Goal: Information Seeking & Learning: Learn about a topic

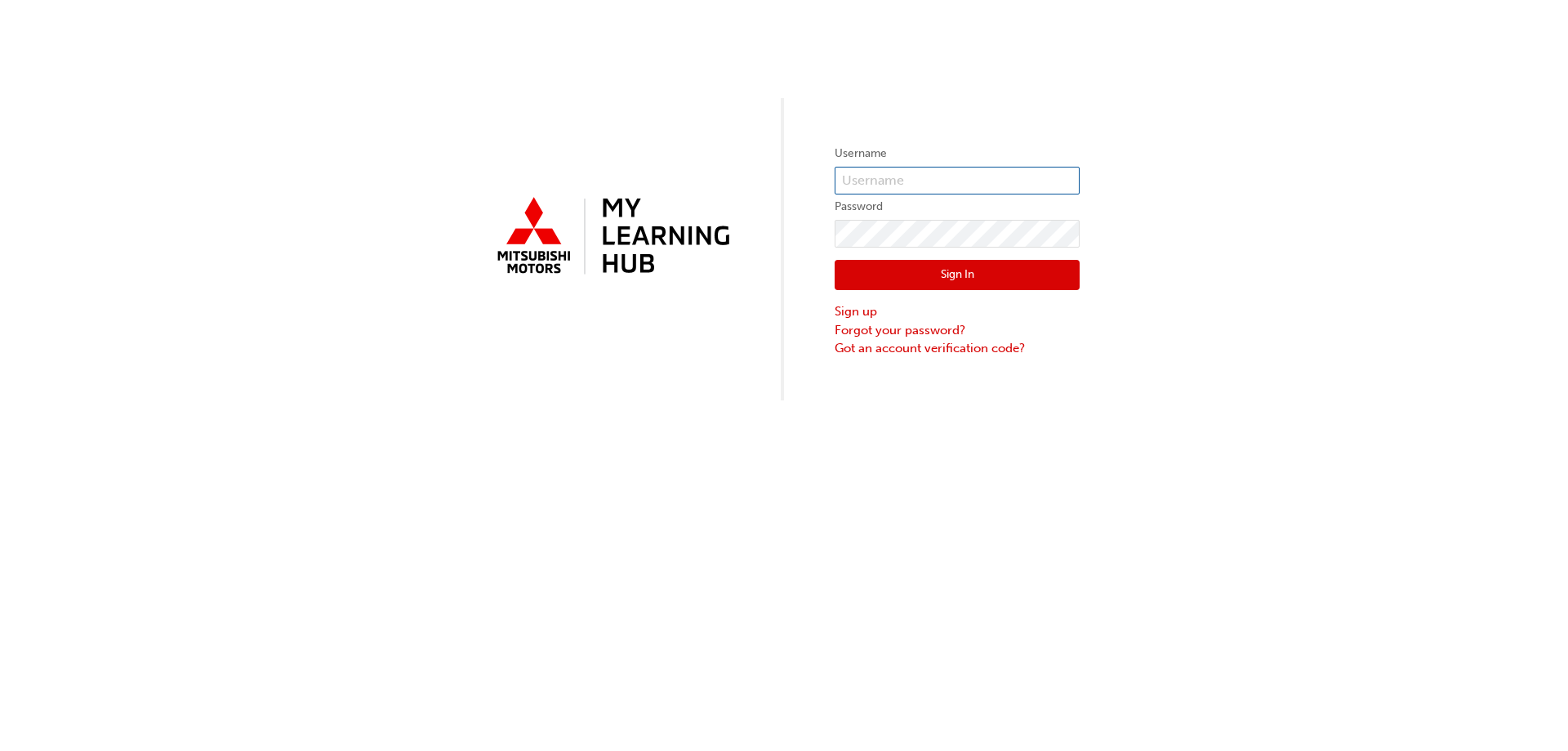
type input "0005671615"
click at [894, 269] on button "Sign In" at bounding box center [957, 275] width 245 height 31
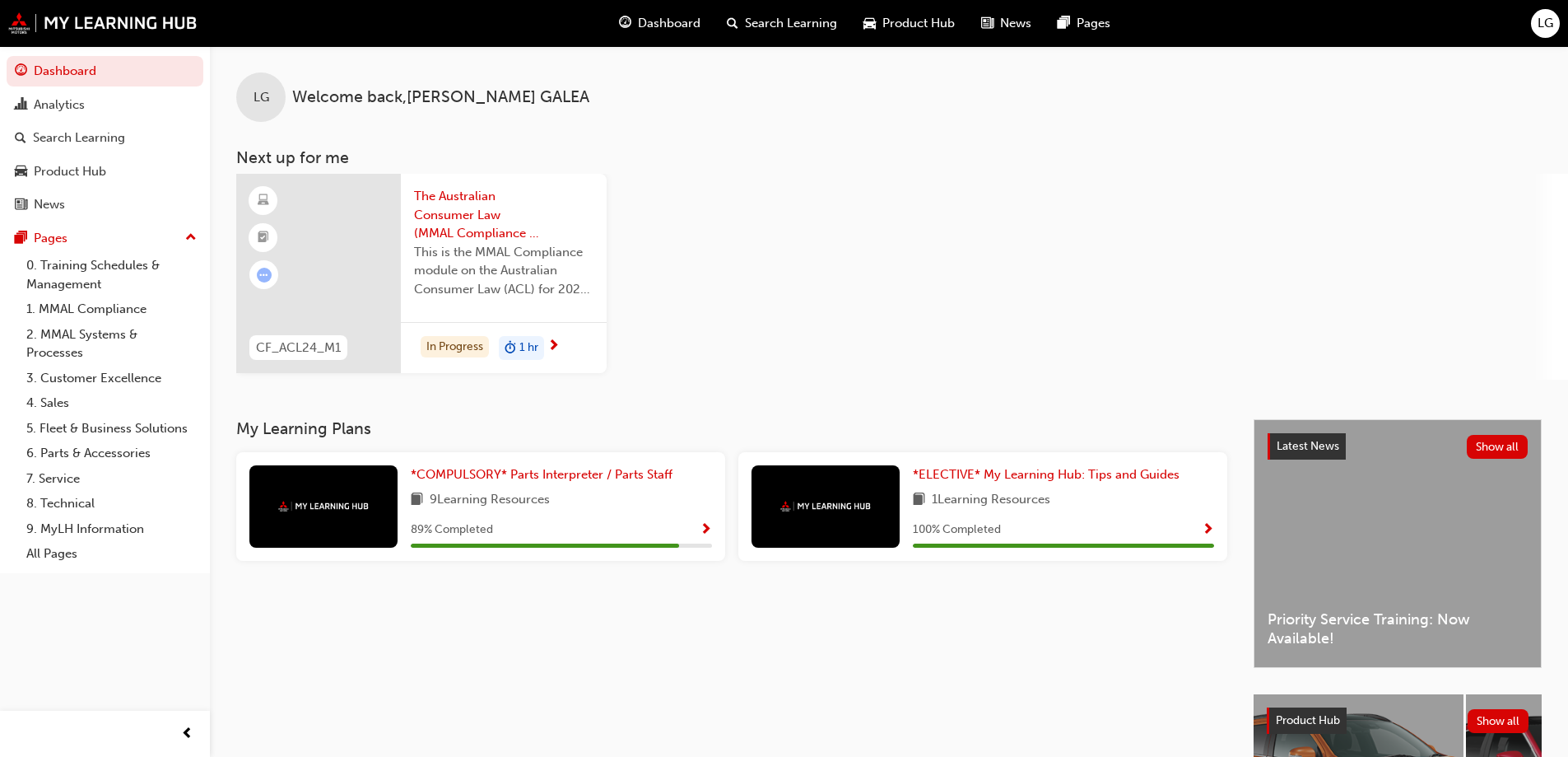
click at [356, 508] on img at bounding box center [323, 506] width 90 height 11
click at [497, 476] on span "*COMPULSORY* Parts Interpreter / Parts Staff" at bounding box center [542, 474] width 262 height 15
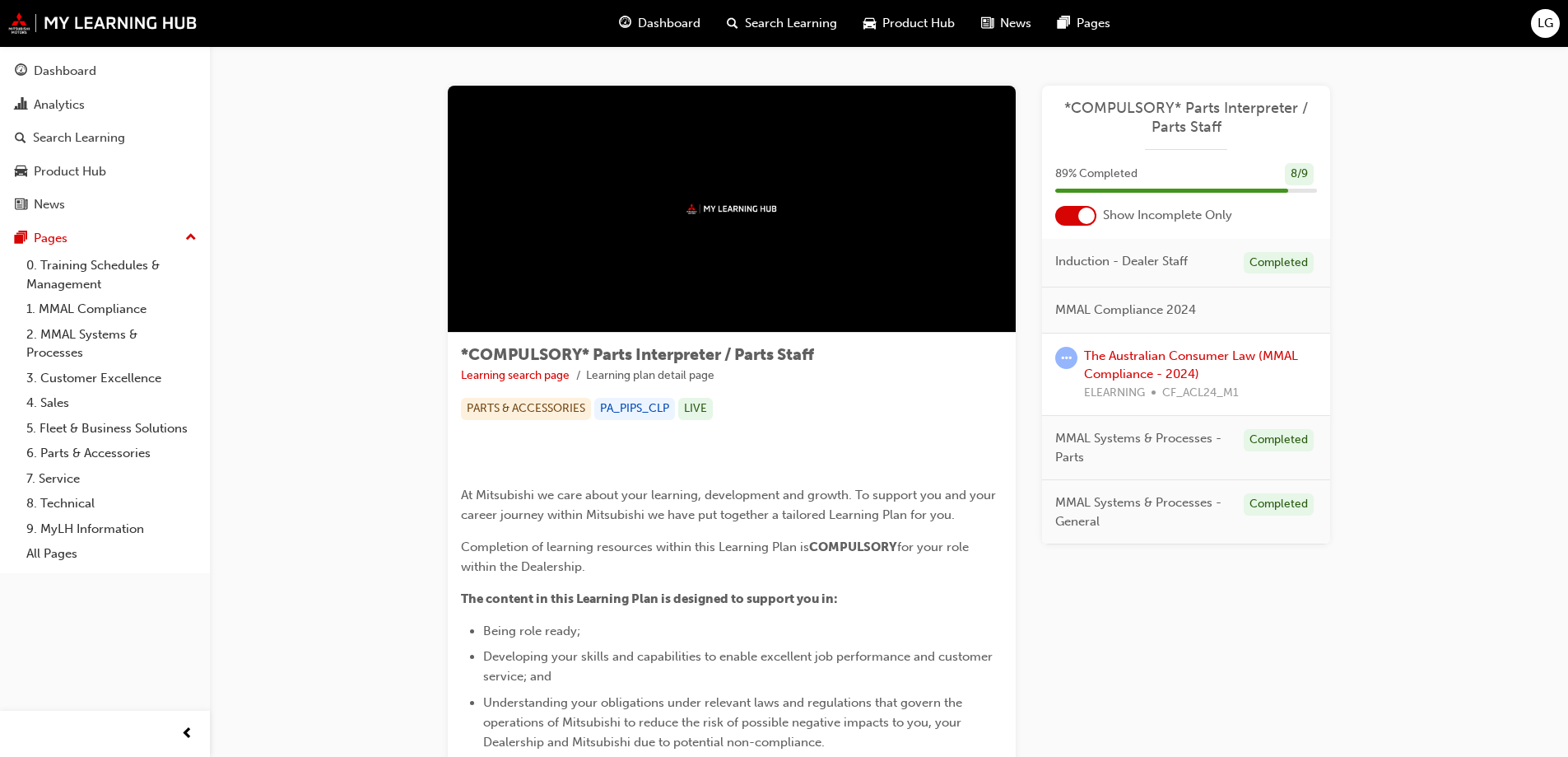
click at [1162, 114] on span "*COMPULSORY* Parts Interpreter / Parts Staff" at bounding box center [1186, 116] width 262 height 37
click at [1078, 222] on div at bounding box center [1074, 216] width 41 height 20
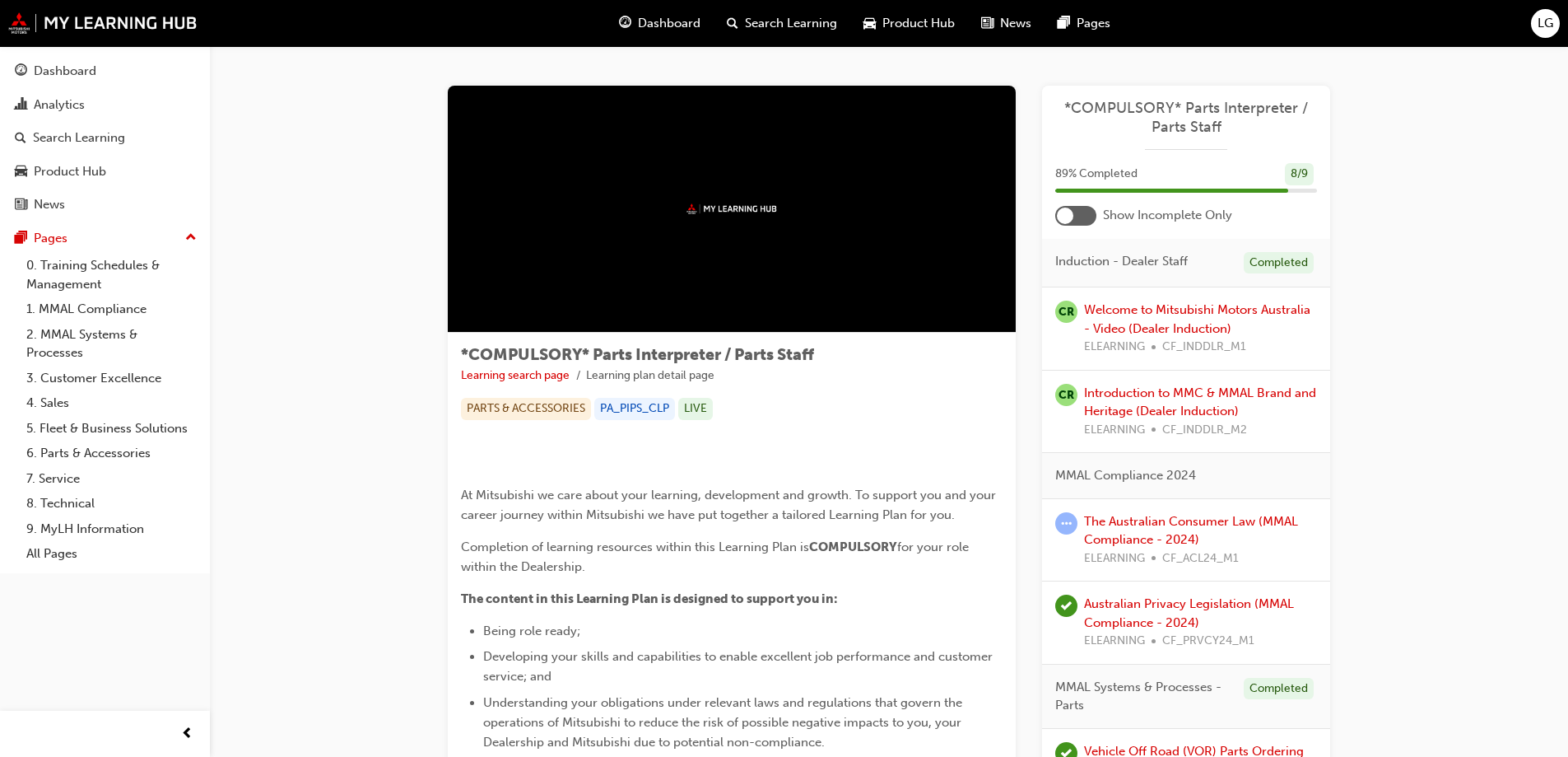
click at [1086, 211] on div at bounding box center [1074, 216] width 41 height 20
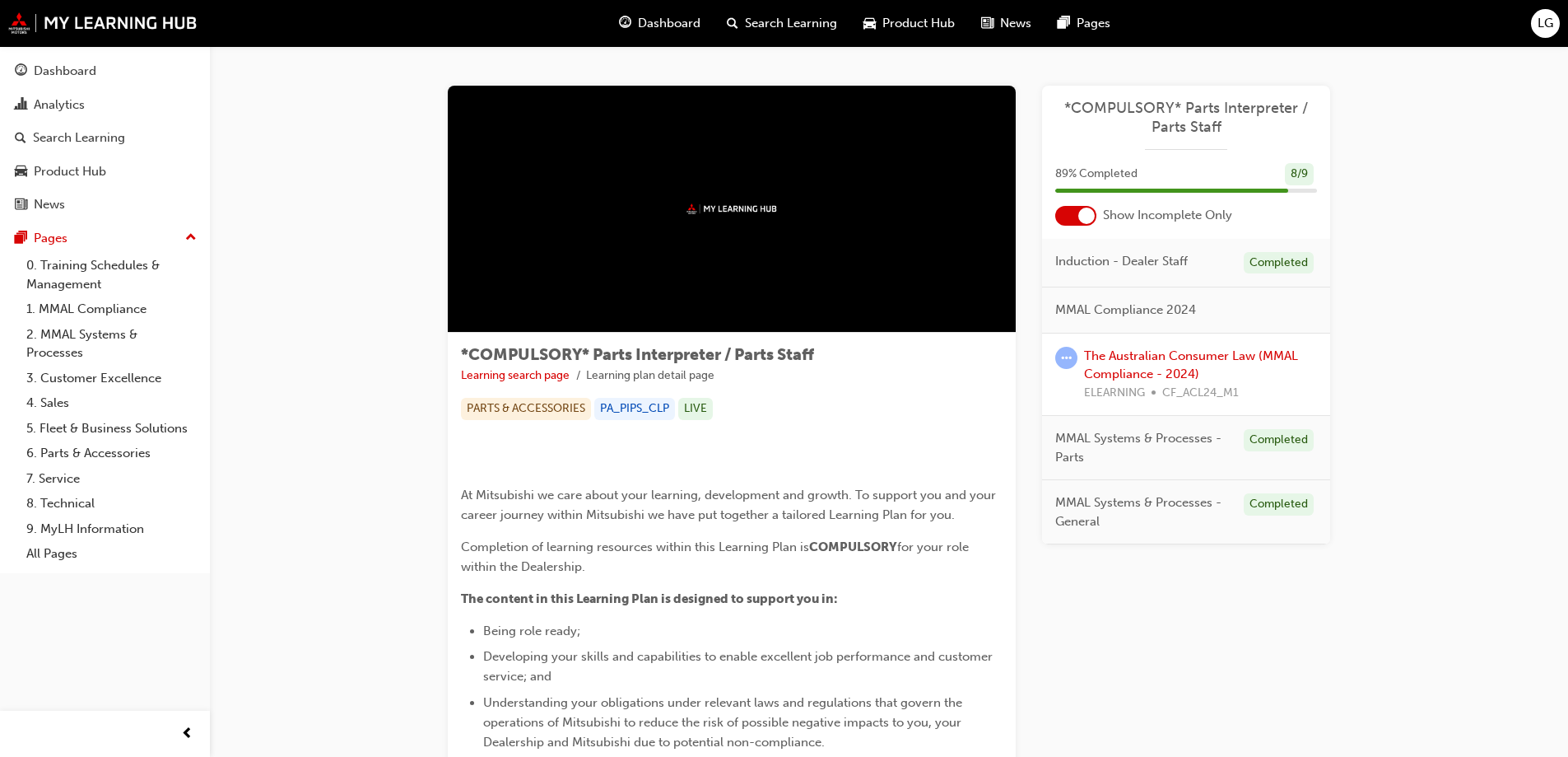
click at [1086, 211] on div at bounding box center [1086, 216] width 17 height 17
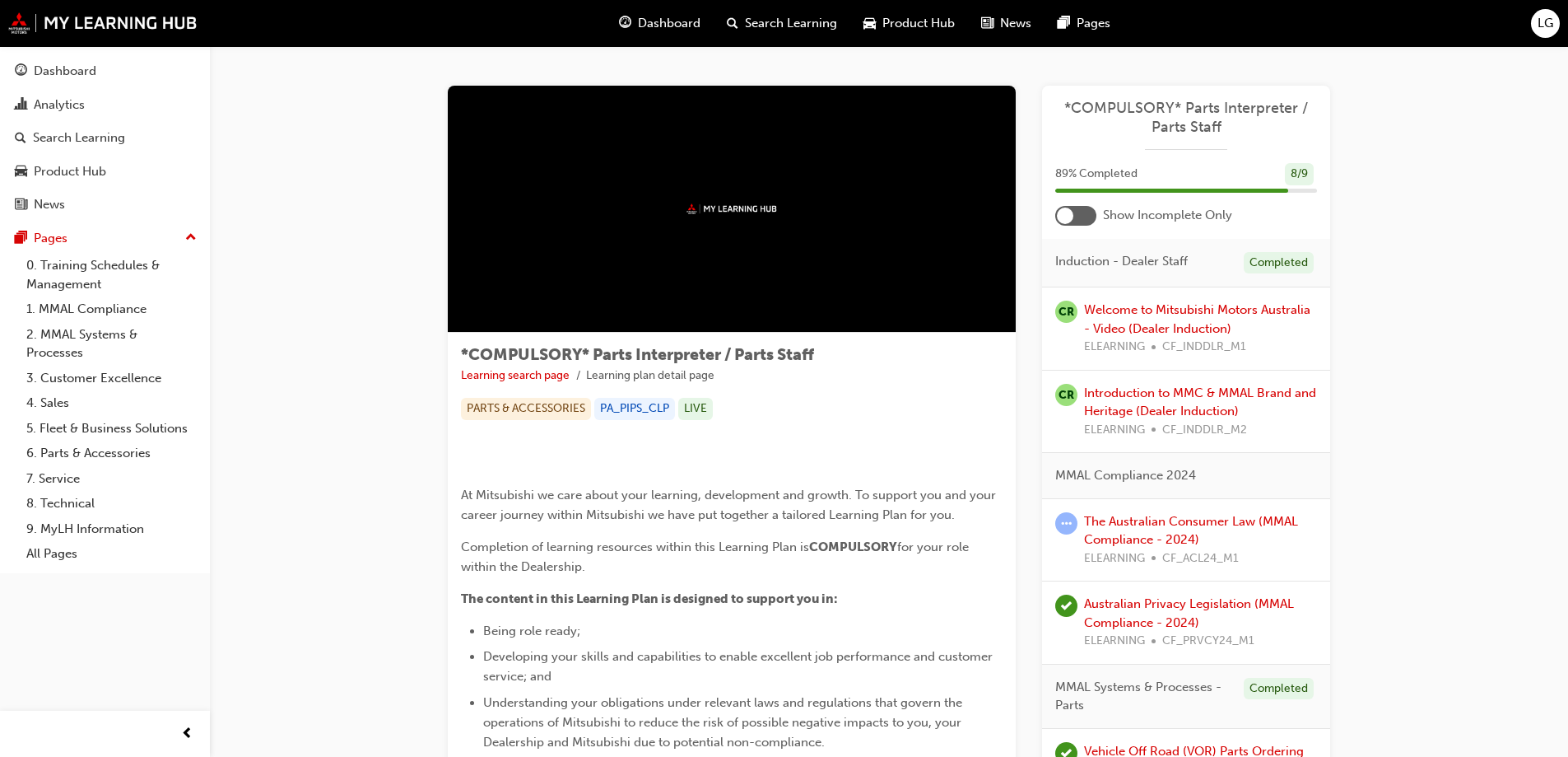
click at [1182, 105] on span "*COMPULSORY* Parts Interpreter / Parts Staff" at bounding box center [1186, 116] width 262 height 37
click at [1083, 216] on div at bounding box center [1074, 216] width 41 height 20
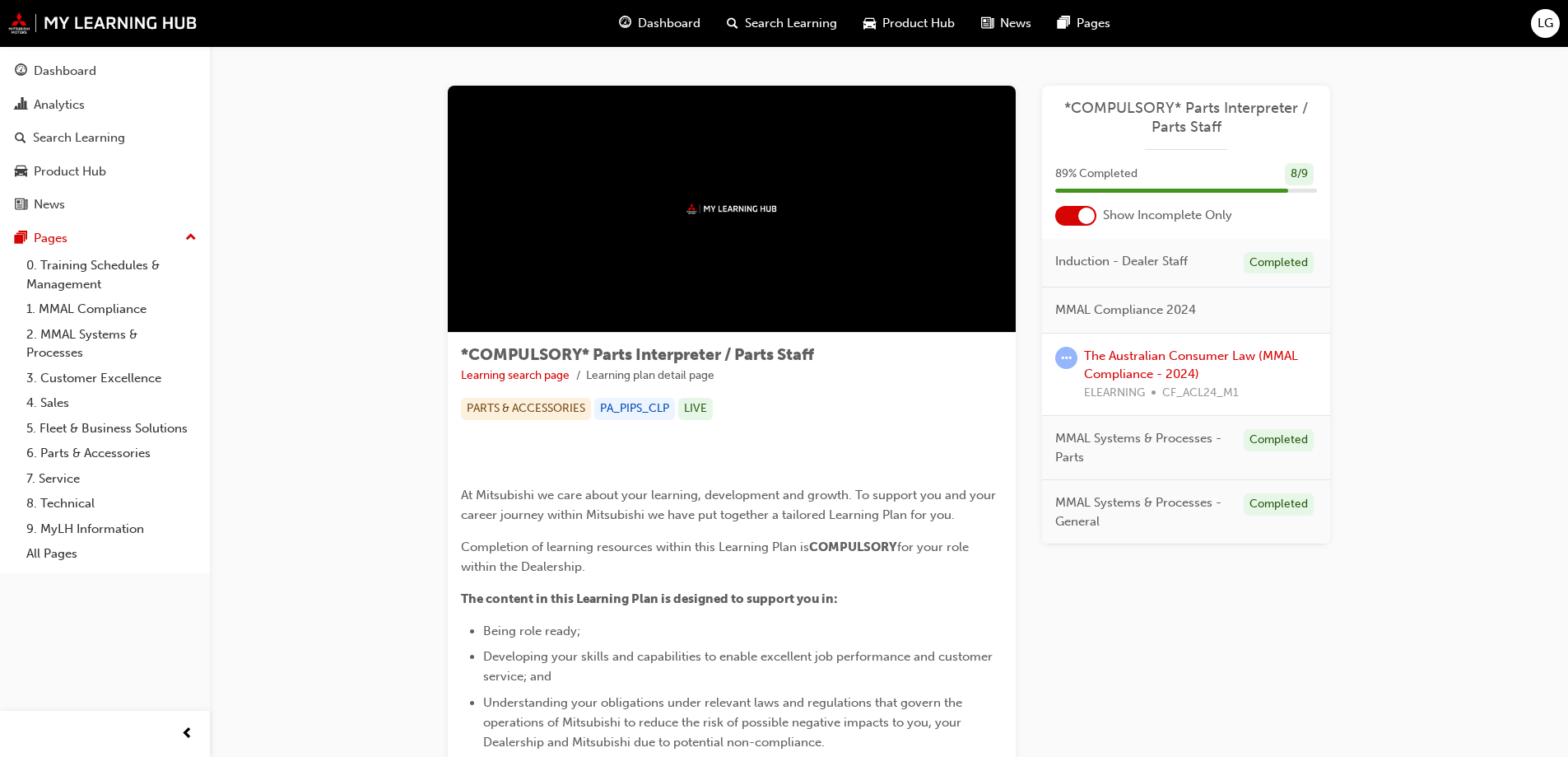
click at [1190, 100] on span "*COMPULSORY* Parts Interpreter / Parts Staff" at bounding box center [1186, 116] width 262 height 37
click at [1063, 219] on div at bounding box center [1074, 216] width 41 height 20
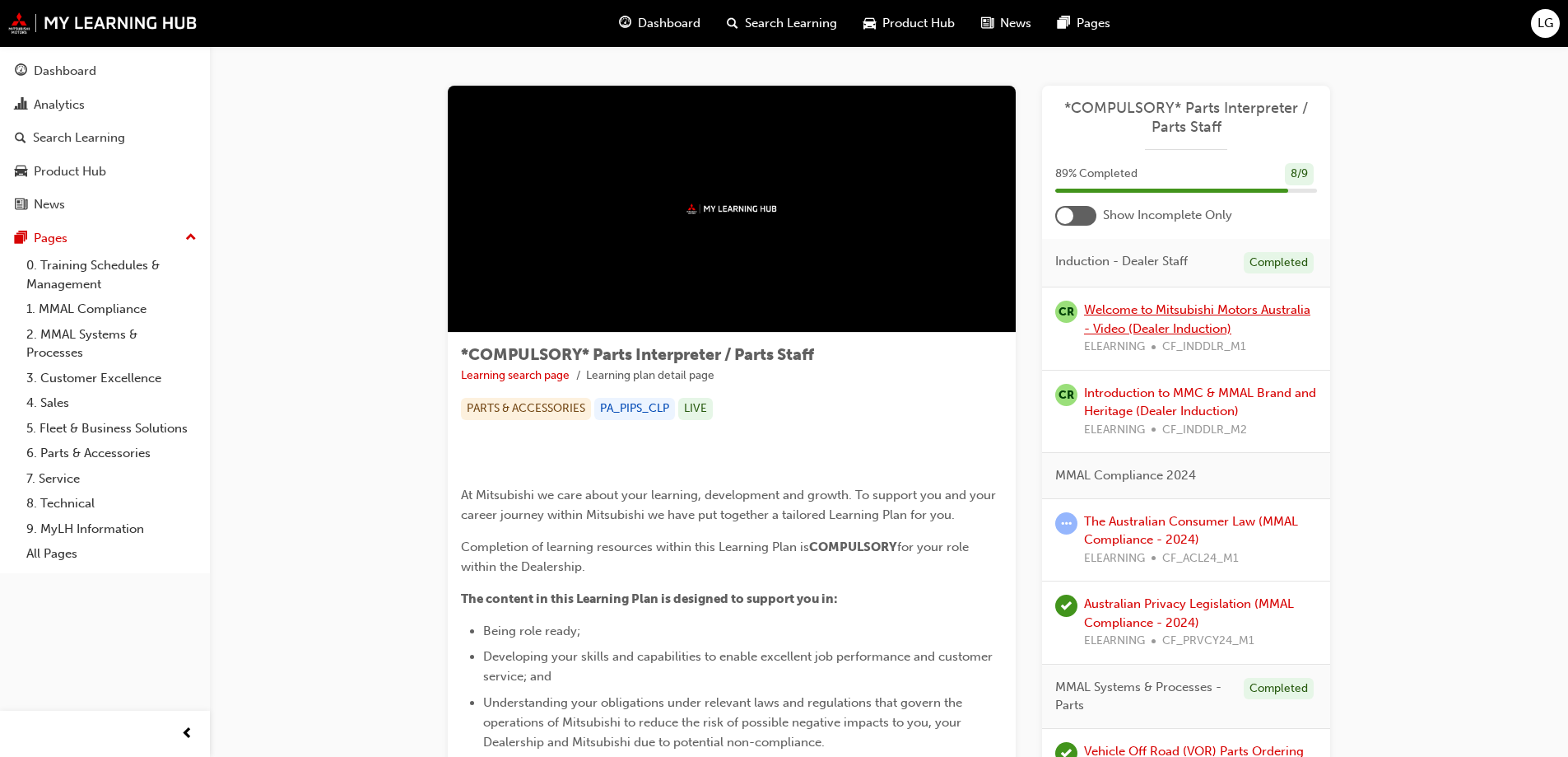
click at [1151, 312] on link "Welcome to Mitsubishi Motors Australia - Video (Dealer Induction)" at bounding box center [1197, 319] width 226 height 34
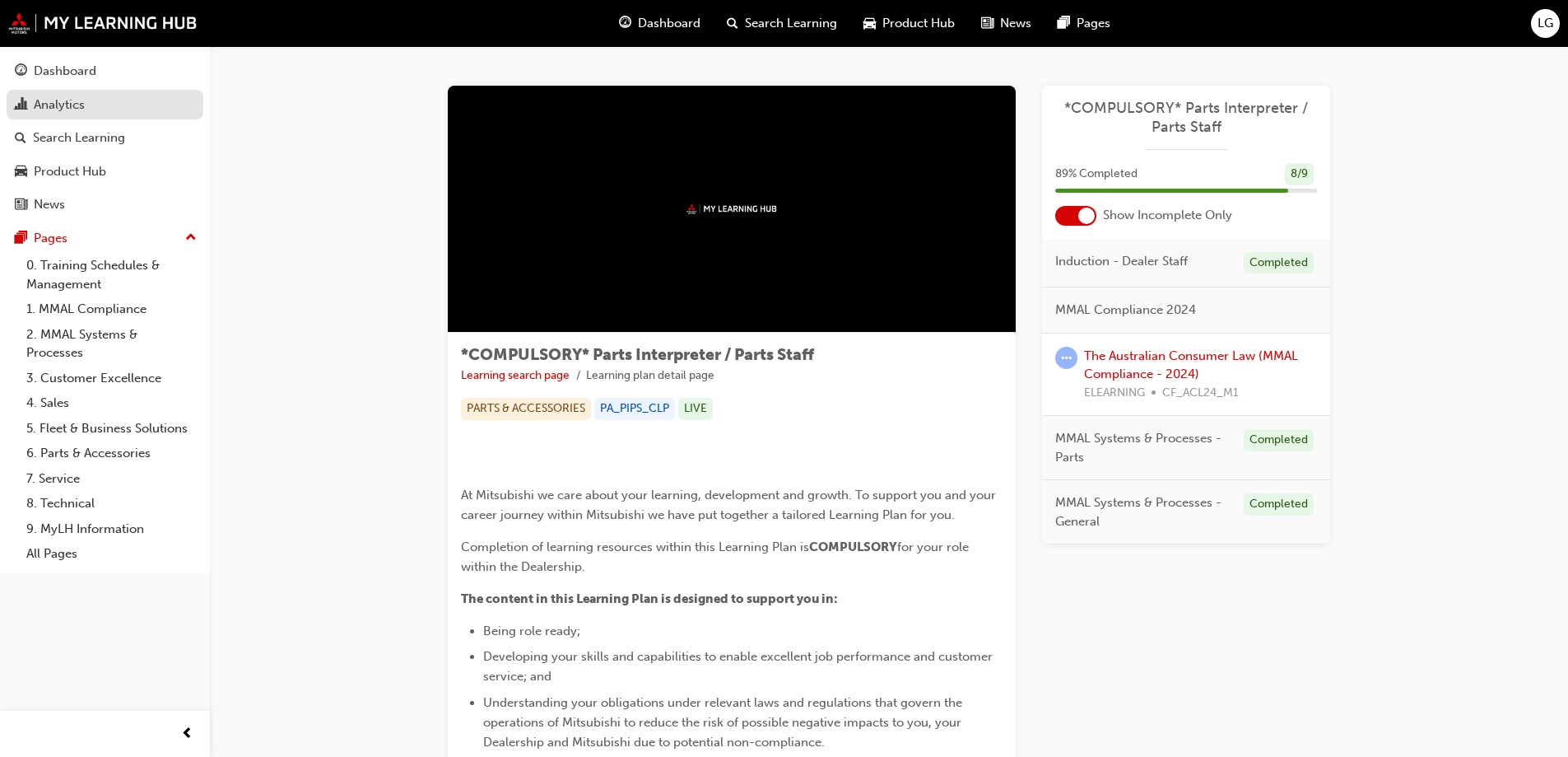
click at [65, 112] on div "Analytics" at bounding box center [59, 104] width 51 height 19
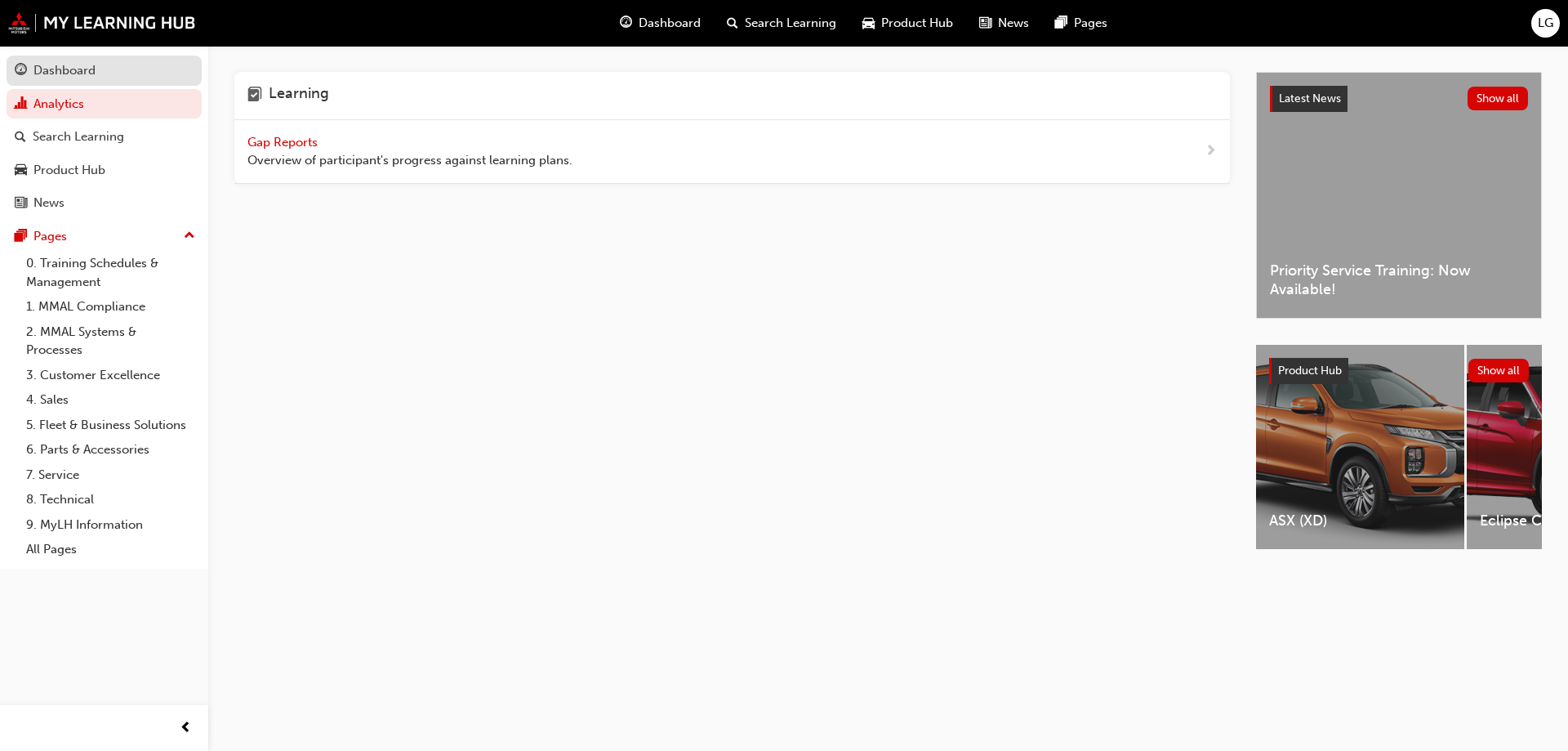
click at [77, 67] on div "Dashboard" at bounding box center [64, 70] width 62 height 19
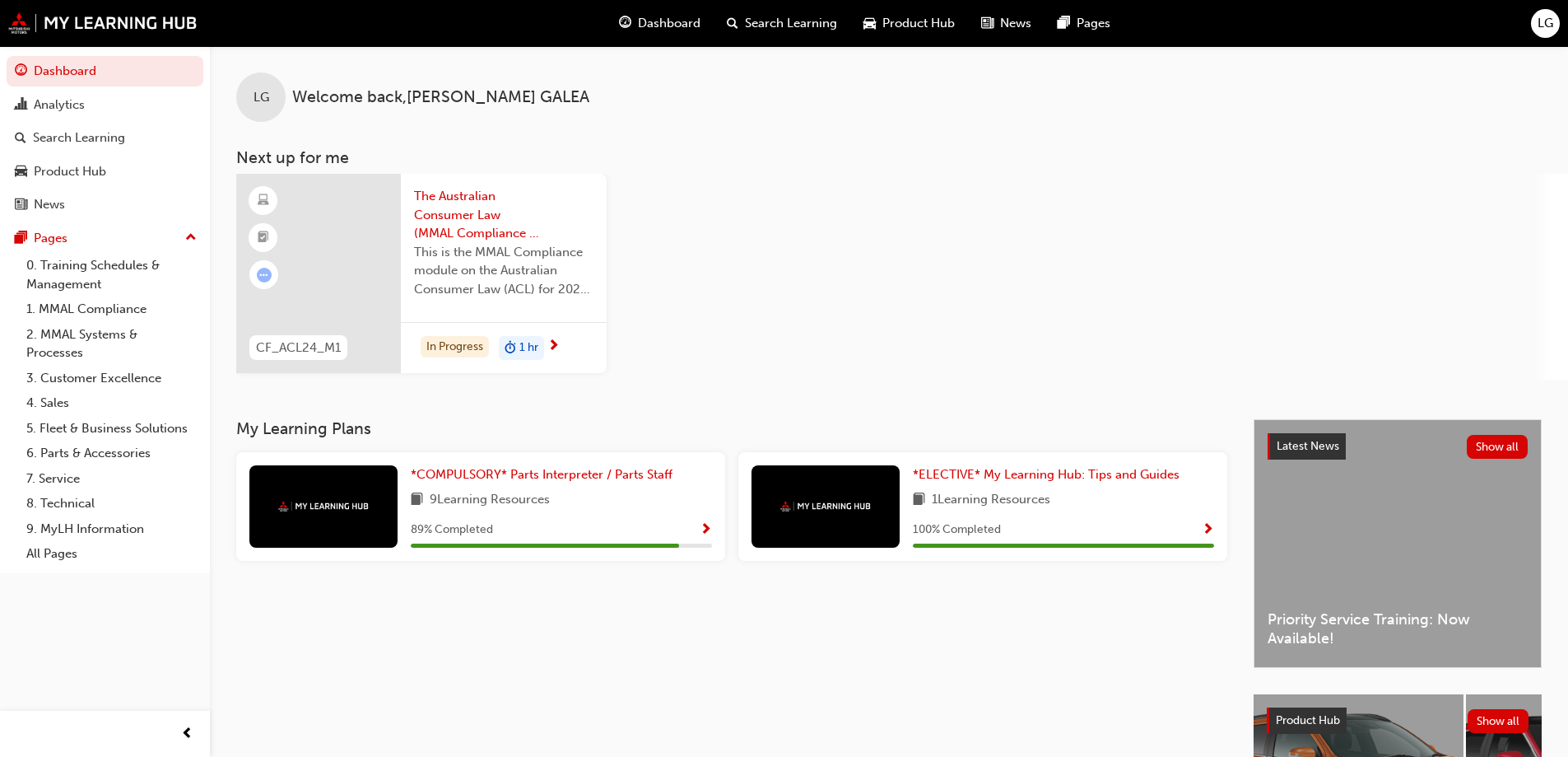
click at [469, 208] on span "The Australian Consumer Law (MMAL Compliance - 2024)" at bounding box center [503, 215] width 180 height 56
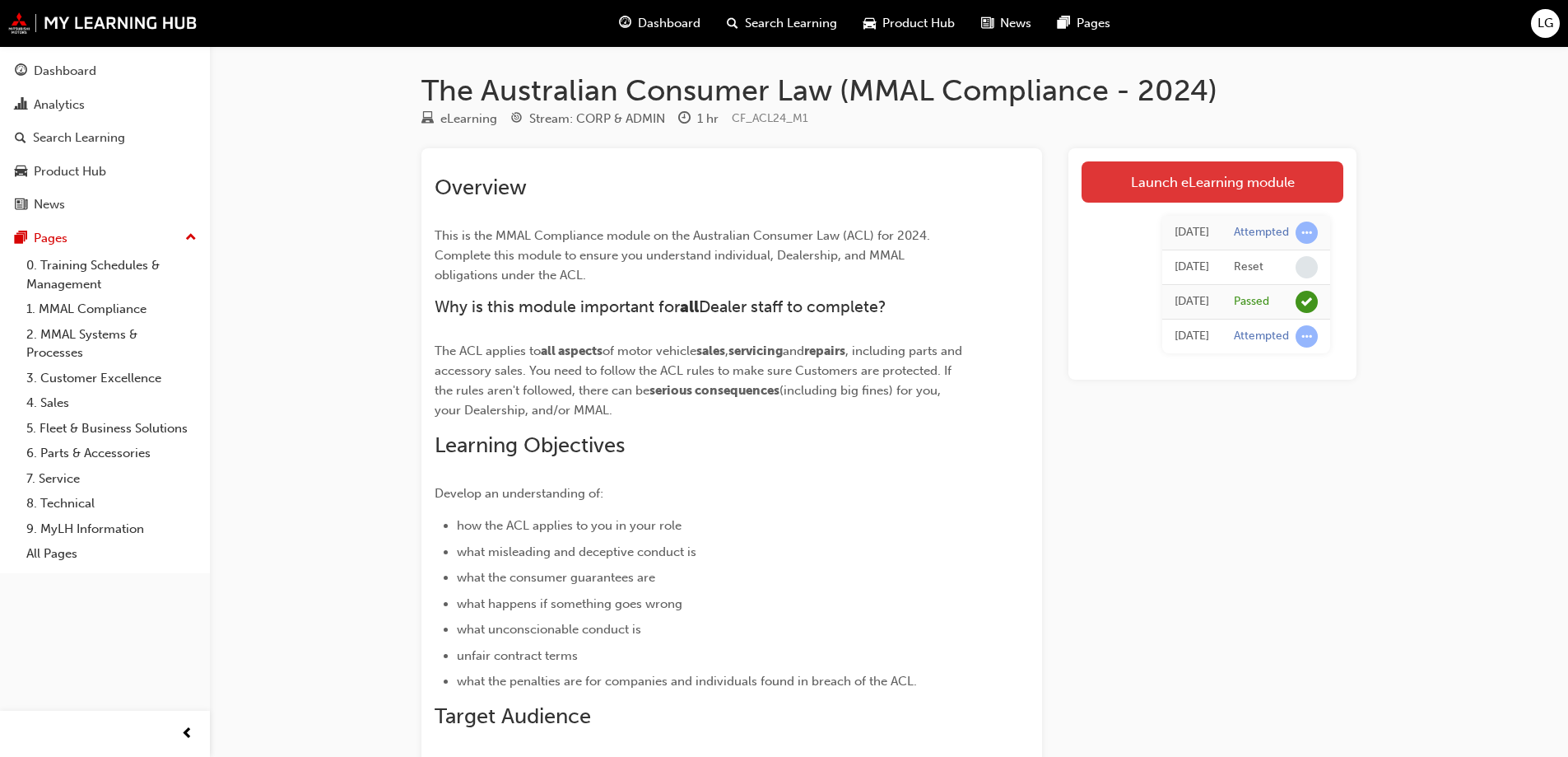
click at [1163, 187] on link "Launch eLearning module" at bounding box center [1212, 181] width 262 height 41
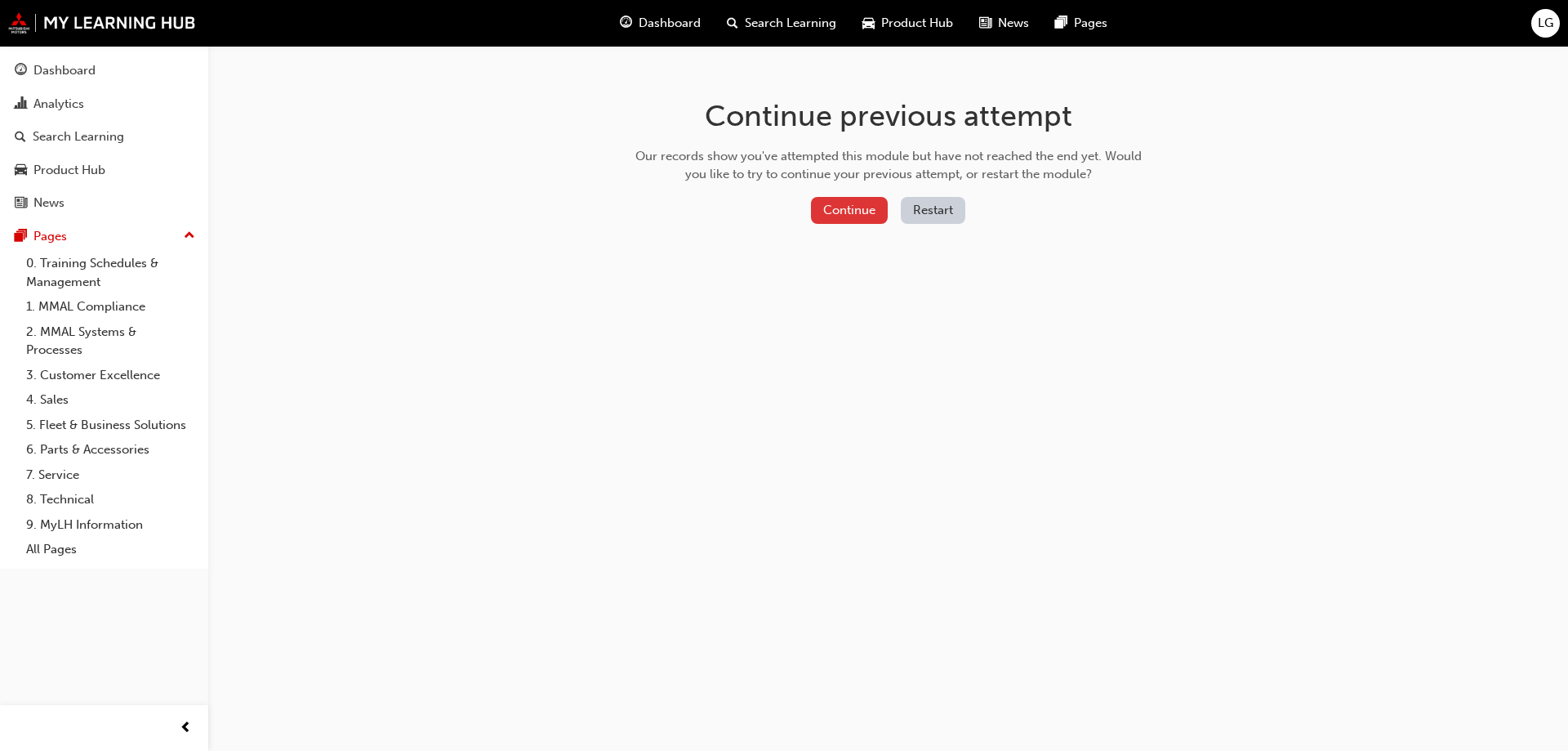
click at [849, 209] on button "Continue" at bounding box center [850, 210] width 77 height 27
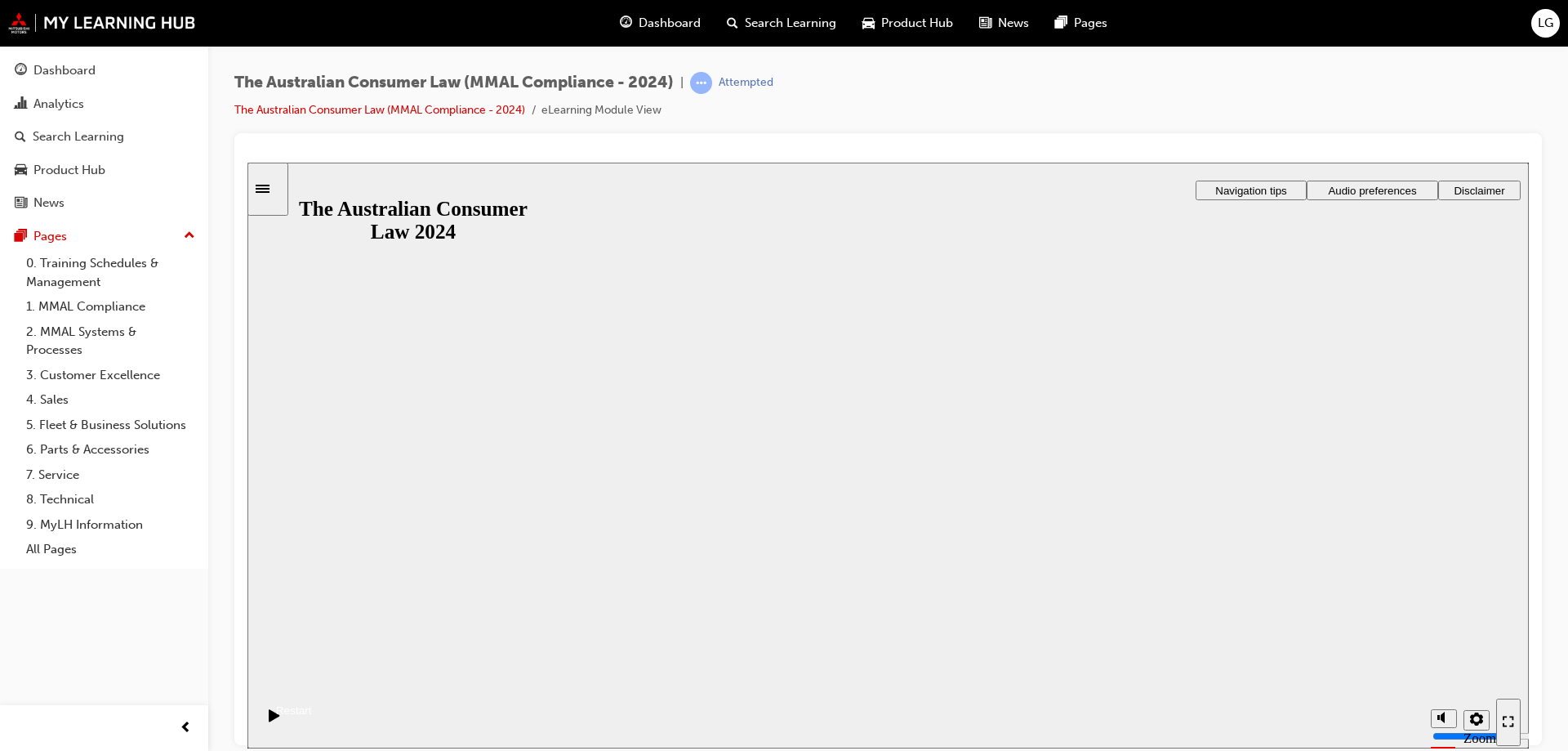
click at [312, 704] on div "Restart" at bounding box center [289, 710] width 47 height 12
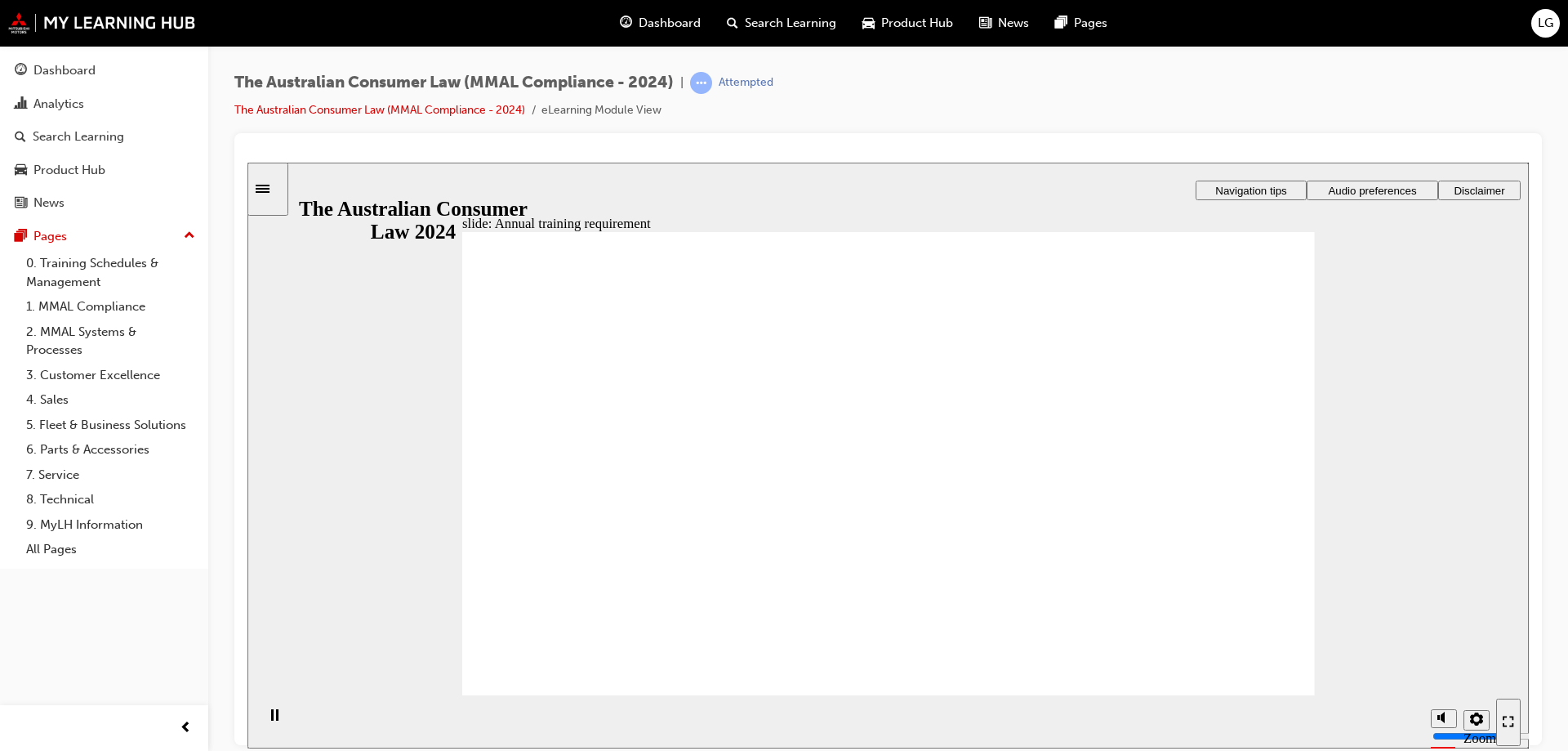
drag, startPoint x: 1443, startPoint y: 655, endPoint x: 1444, endPoint y: 637, distance: 18.0
click at [1444, 667] on input "volume" at bounding box center [1485, 673] width 105 height 13
click at [1443, 658] on circle "Mute (Ctrl+Alt+M)" at bounding box center [1446, 655] width 6 height 6
drag, startPoint x: 1447, startPoint y: 689, endPoint x: 1442, endPoint y: 649, distance: 40.3
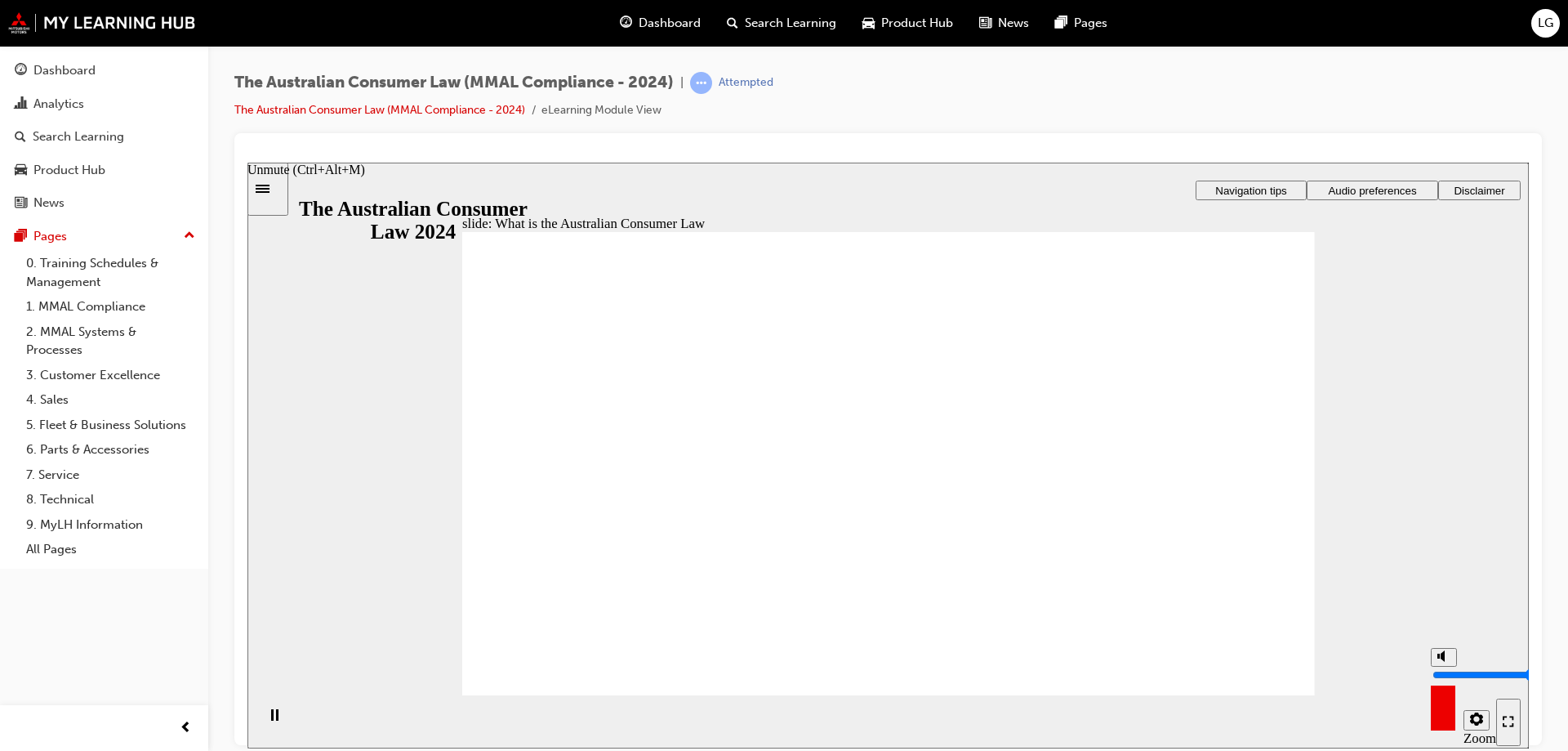
type input "10"
click at [1442, 667] on input "volume" at bounding box center [1485, 673] width 105 height 13
click at [323, 507] on div "slide: What is the Australian Consumer Law Rectangle 1 Rectangle 3 What is the …" at bounding box center [888, 454] width 1281 height 585
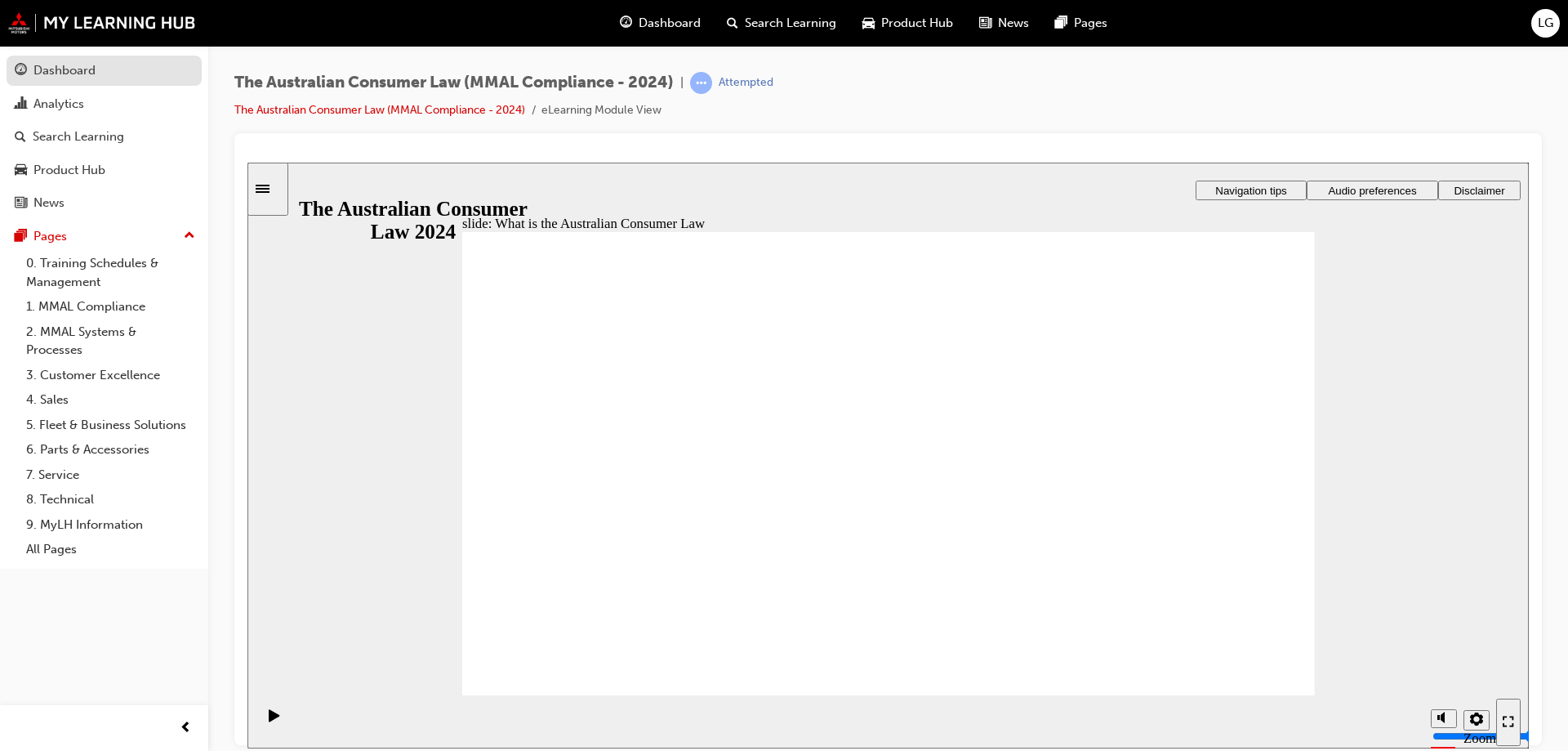
click at [72, 67] on div "Dashboard" at bounding box center [64, 70] width 62 height 19
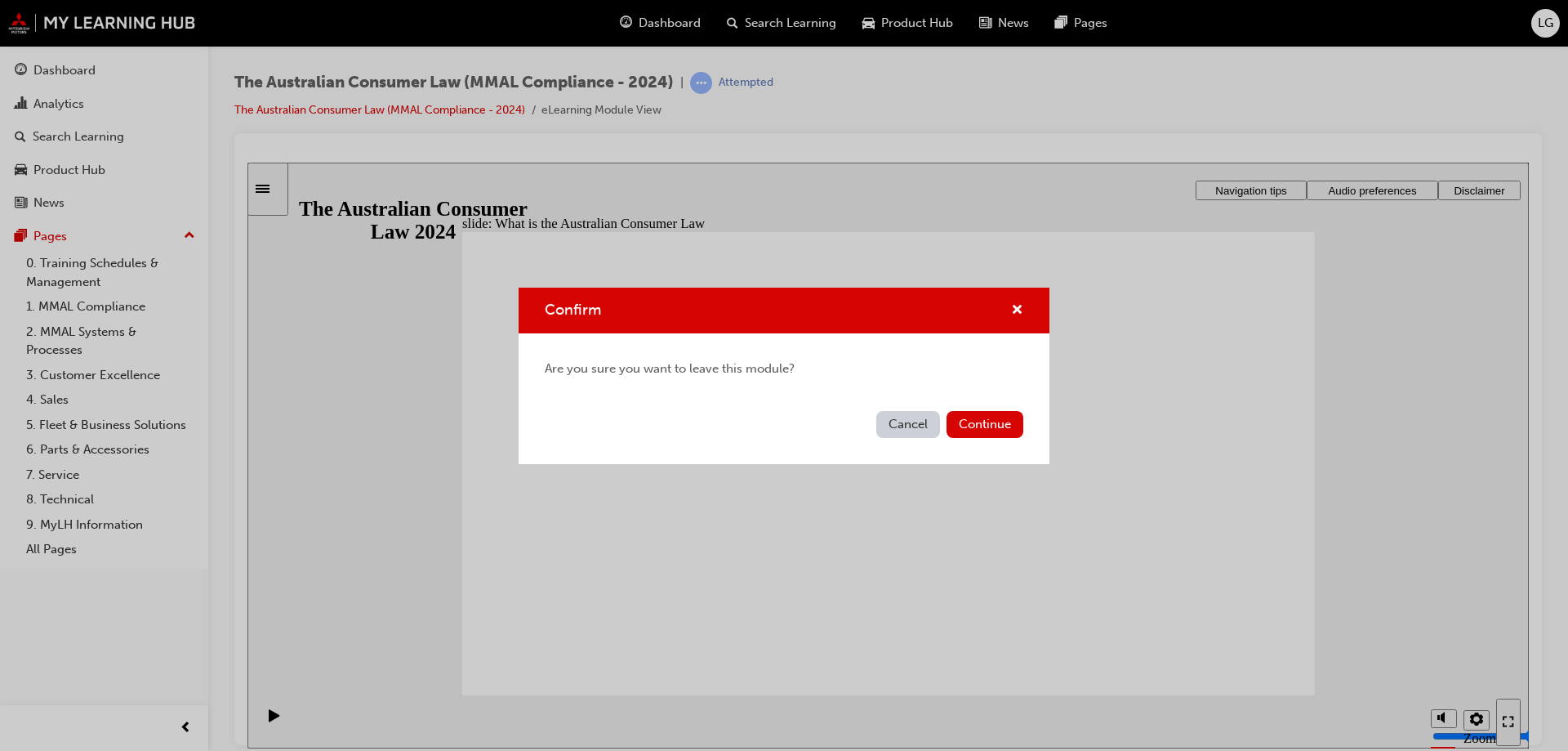
click at [66, 107] on div "Confirm Are you sure you want to leave this module? Cancel Continue" at bounding box center [784, 376] width 1568 height 751
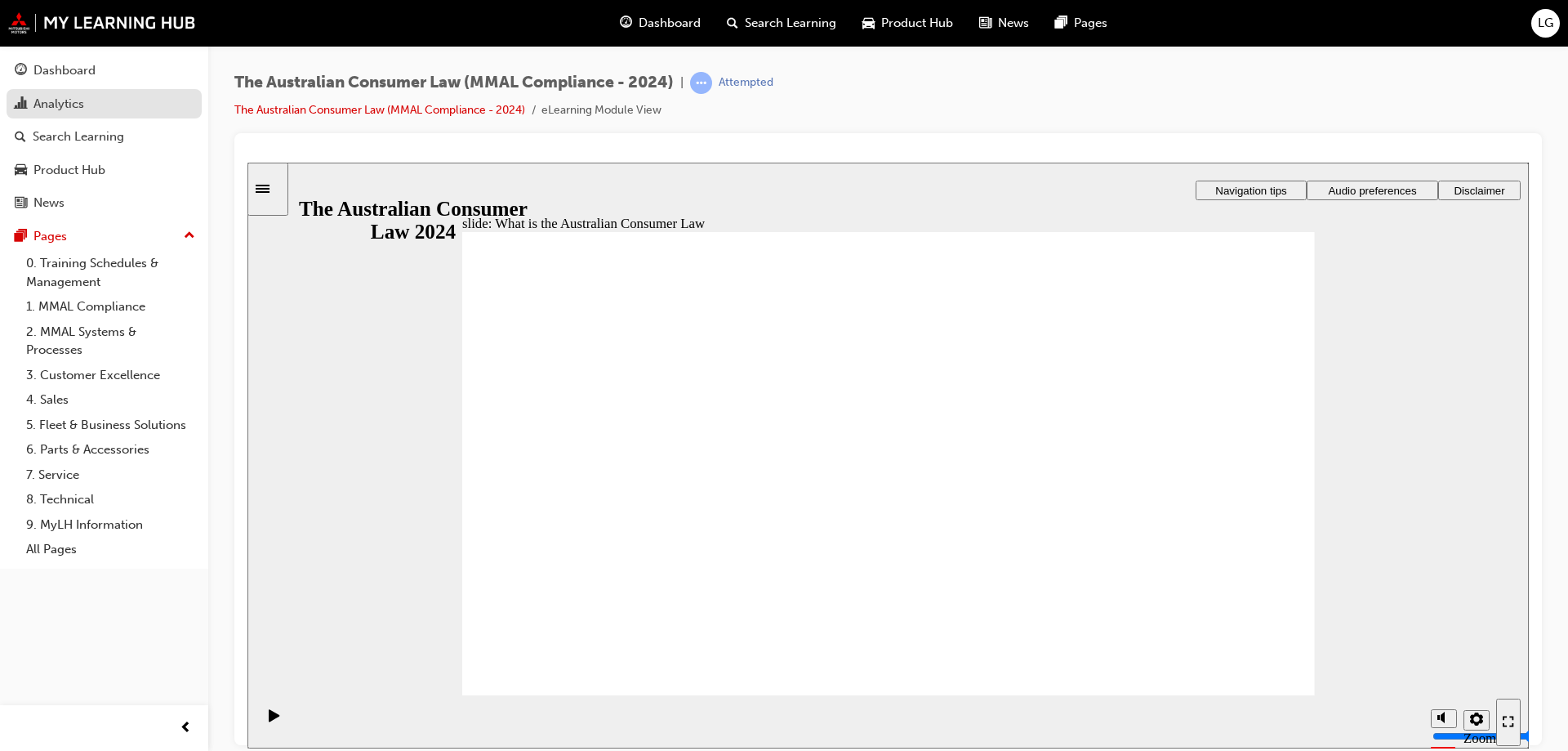
click at [53, 111] on div "Analytics" at bounding box center [58, 103] width 50 height 19
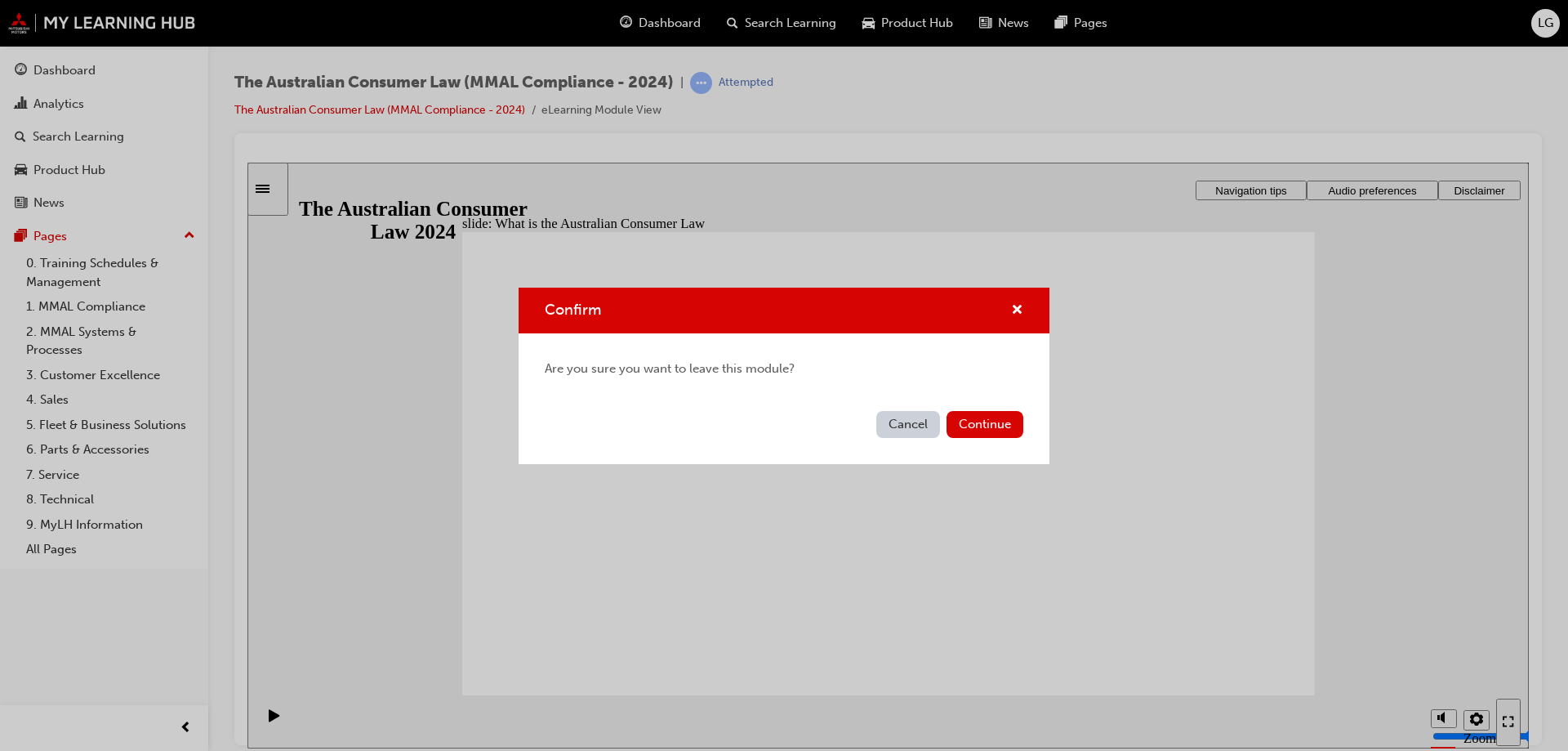
click at [913, 422] on button "Cancel" at bounding box center [908, 424] width 64 height 27
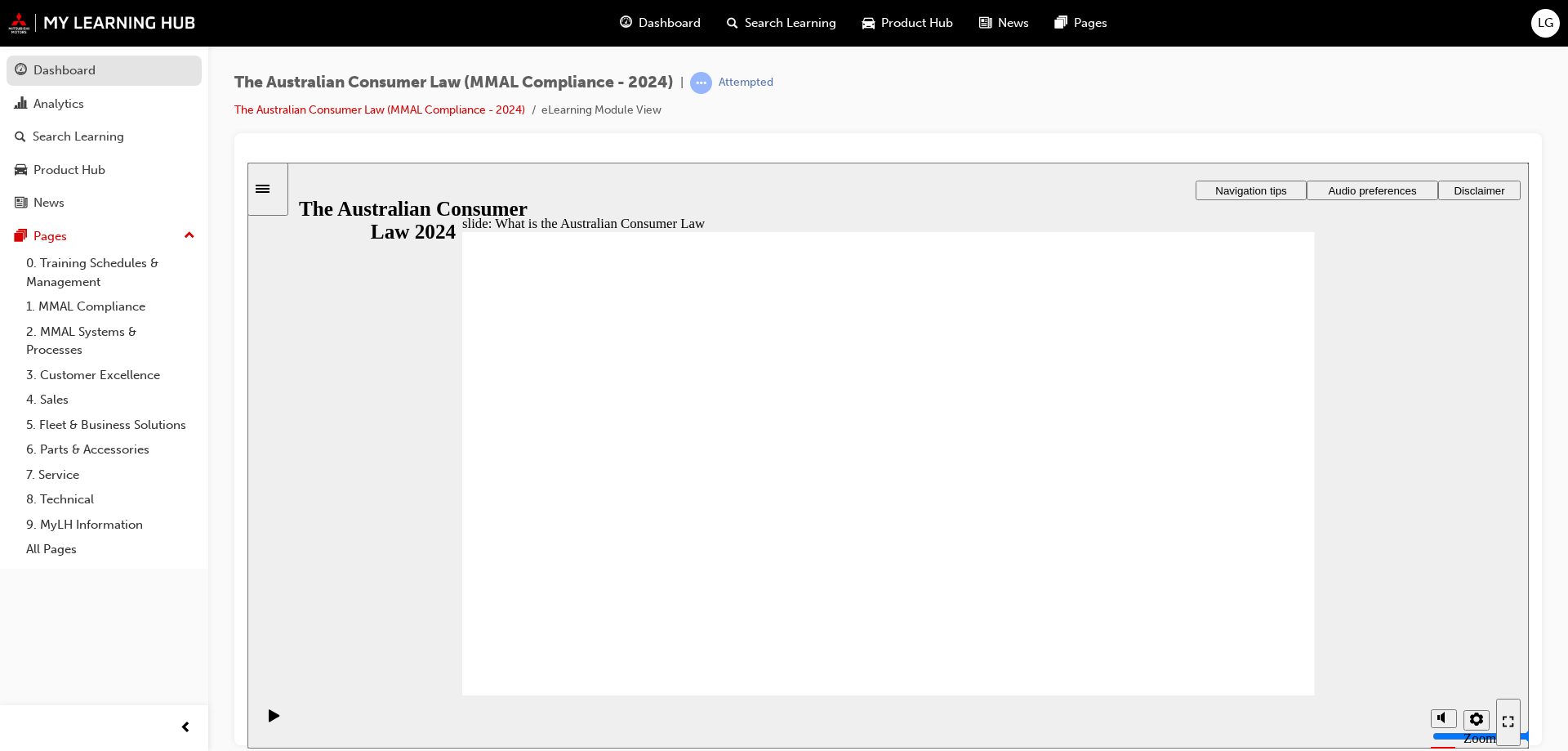
click at [71, 74] on div "Dashboard" at bounding box center [64, 70] width 62 height 19
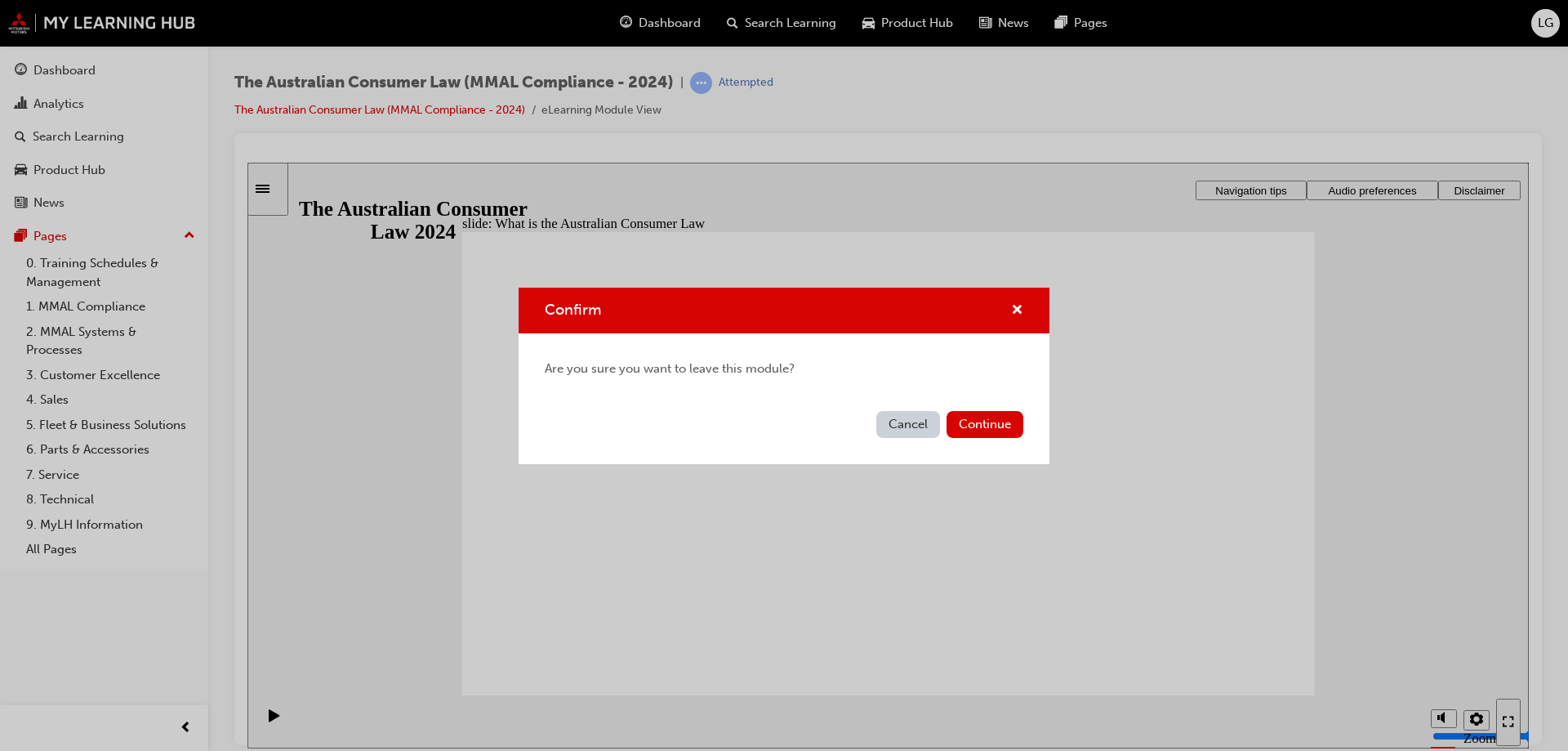
click at [869, 418] on div "Cancel Continue" at bounding box center [784, 434] width 531 height 59
click at [907, 420] on button "Cancel" at bounding box center [908, 424] width 64 height 27
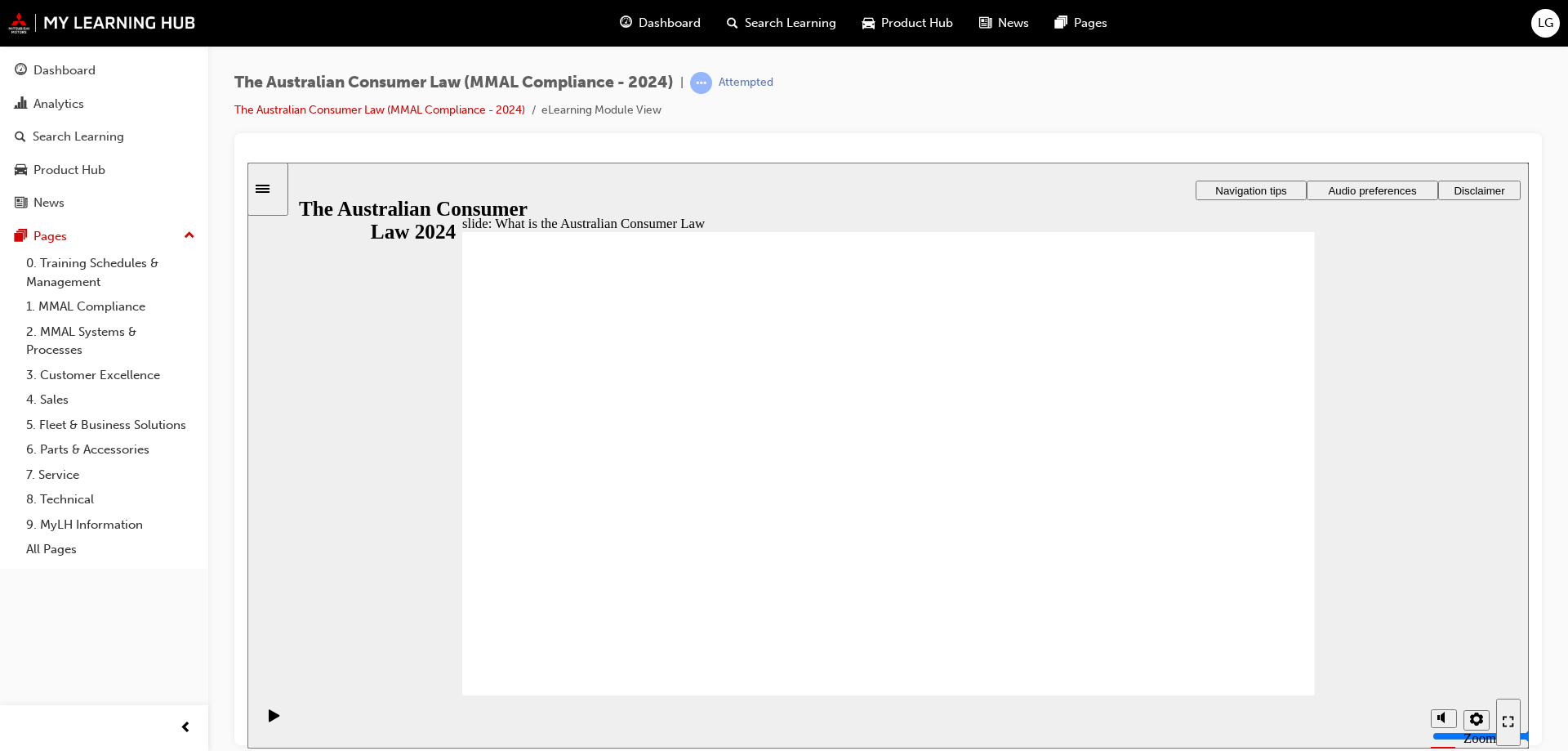
click at [55, 73] on div "Dashboard" at bounding box center [64, 70] width 62 height 19
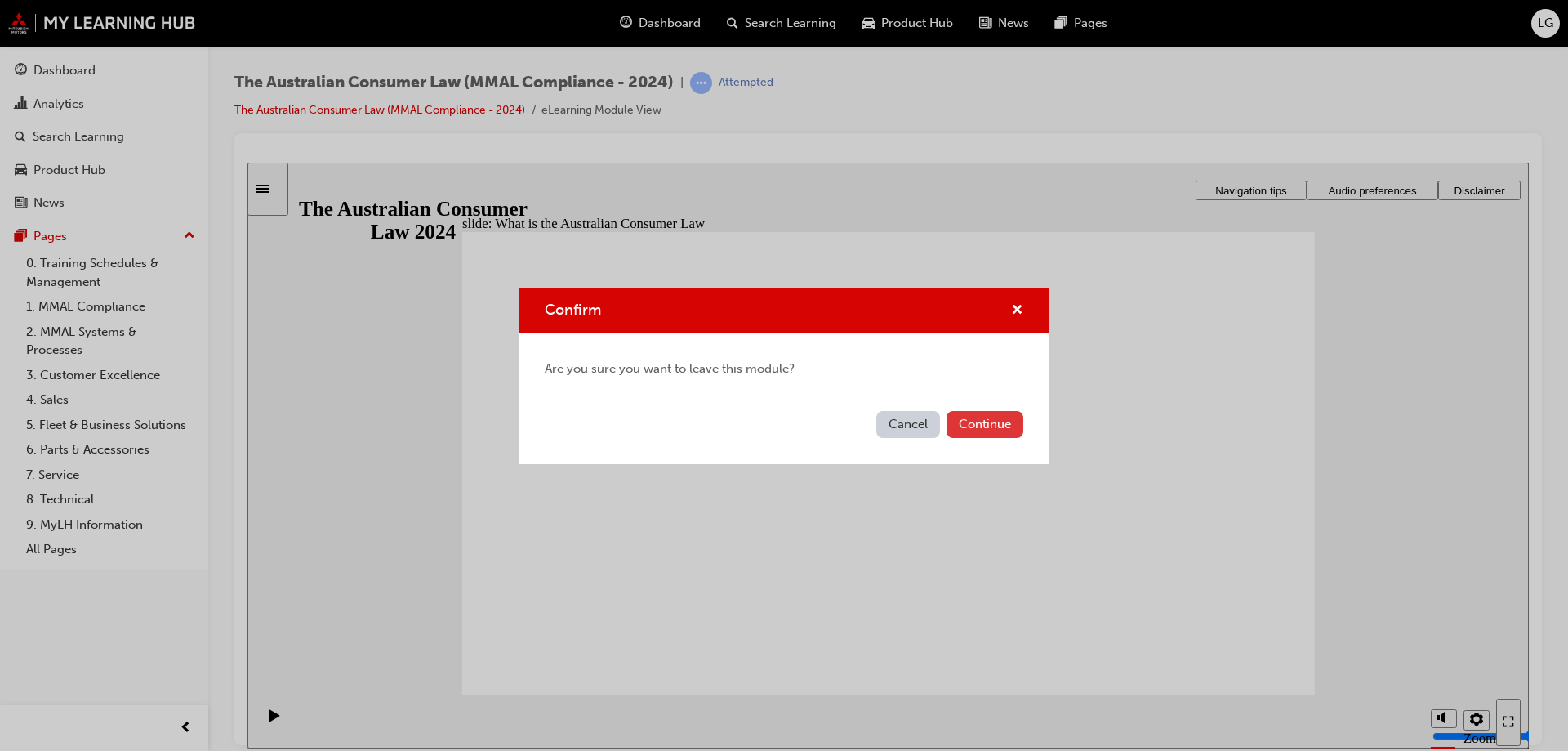
click at [966, 422] on button "Continue" at bounding box center [986, 424] width 77 height 27
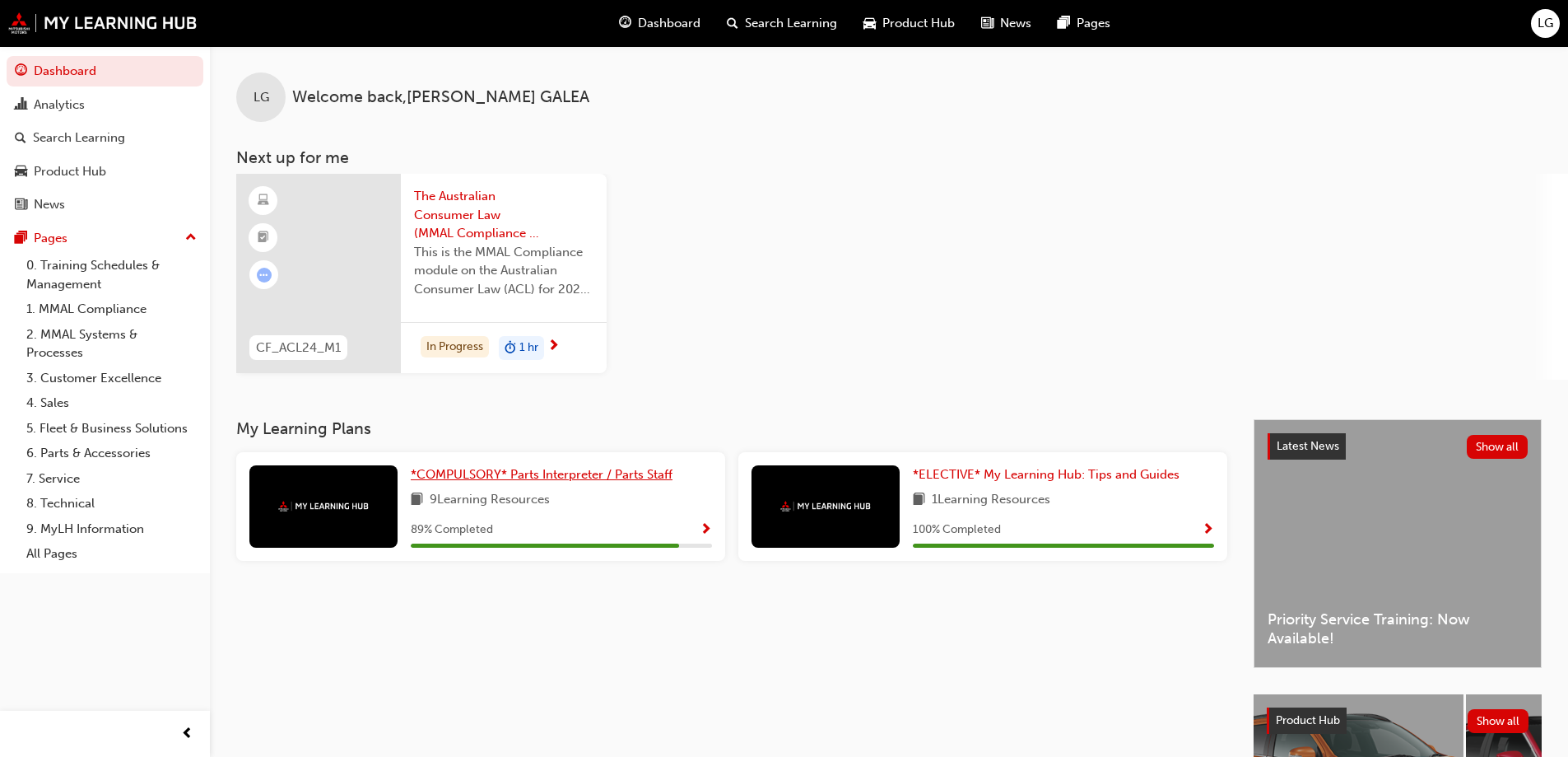
click at [484, 474] on span "*COMPULSORY* Parts Interpreter / Parts Staff" at bounding box center [542, 474] width 262 height 15
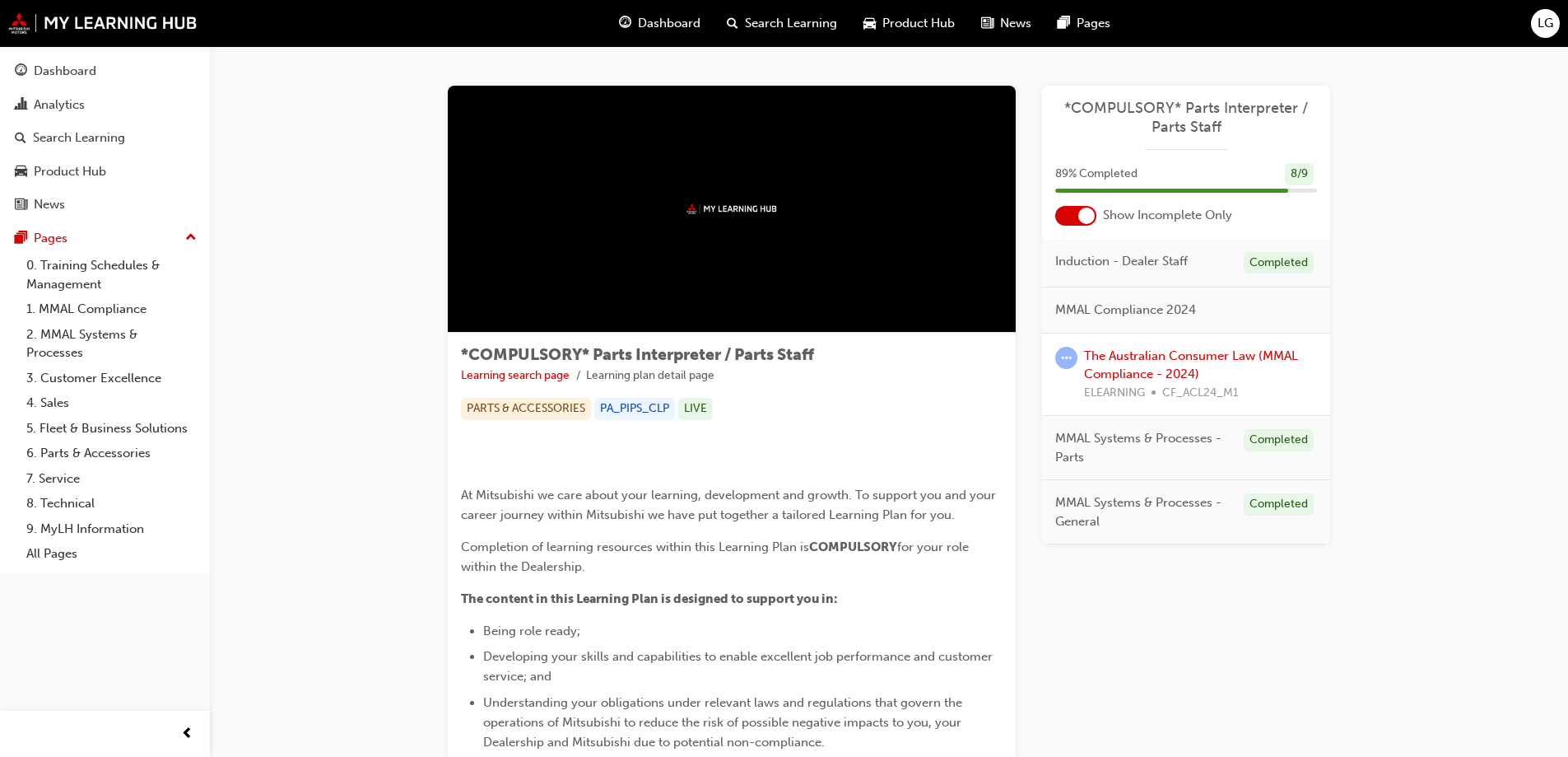
click at [769, 225] on div at bounding box center [732, 209] width 568 height 247
click at [718, 232] on div at bounding box center [732, 209] width 568 height 247
click at [1181, 123] on span "*COMPULSORY* Parts Interpreter / Parts Staff" at bounding box center [1186, 116] width 262 height 37
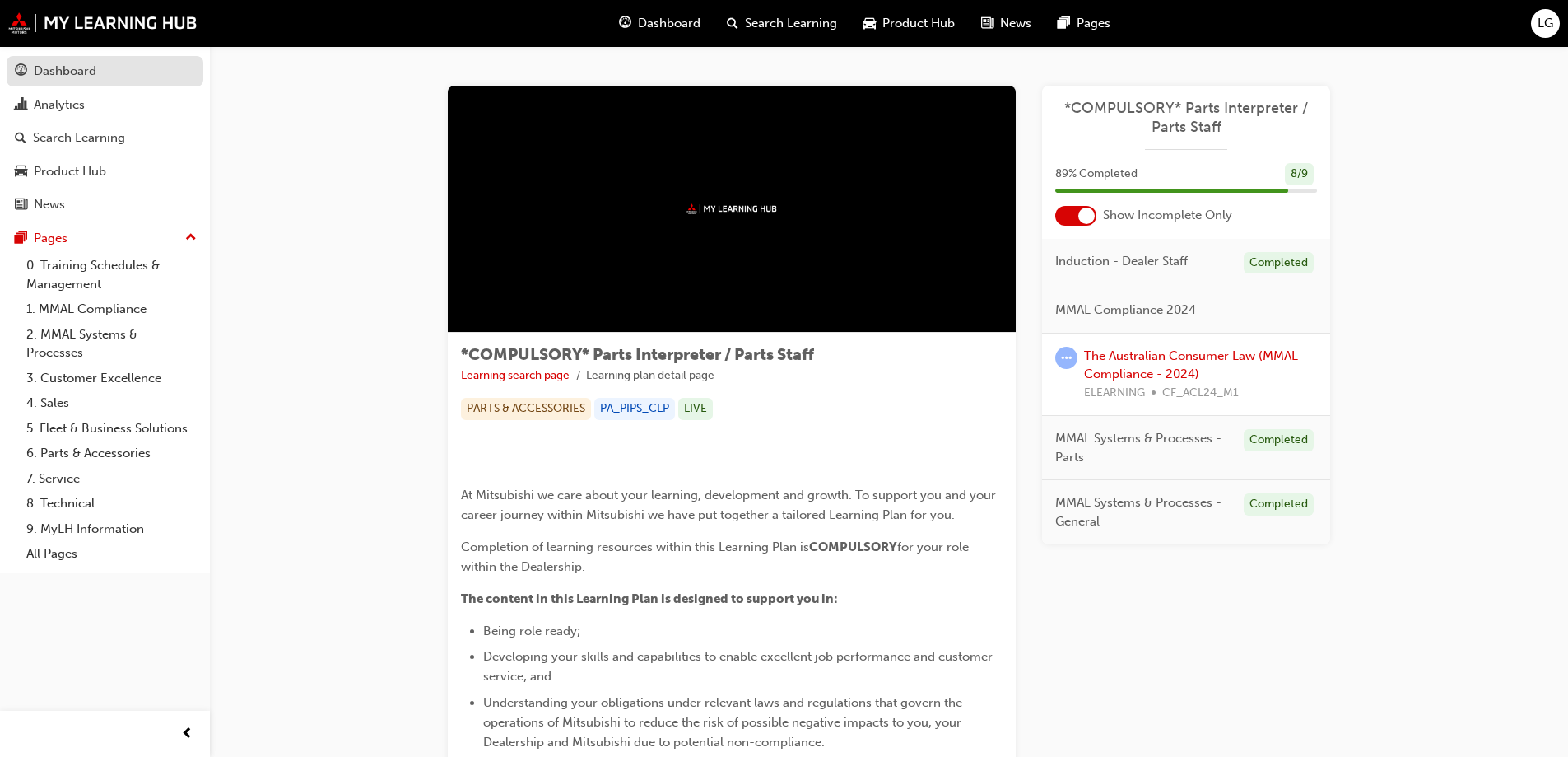
click at [71, 71] on div "Dashboard" at bounding box center [65, 71] width 63 height 19
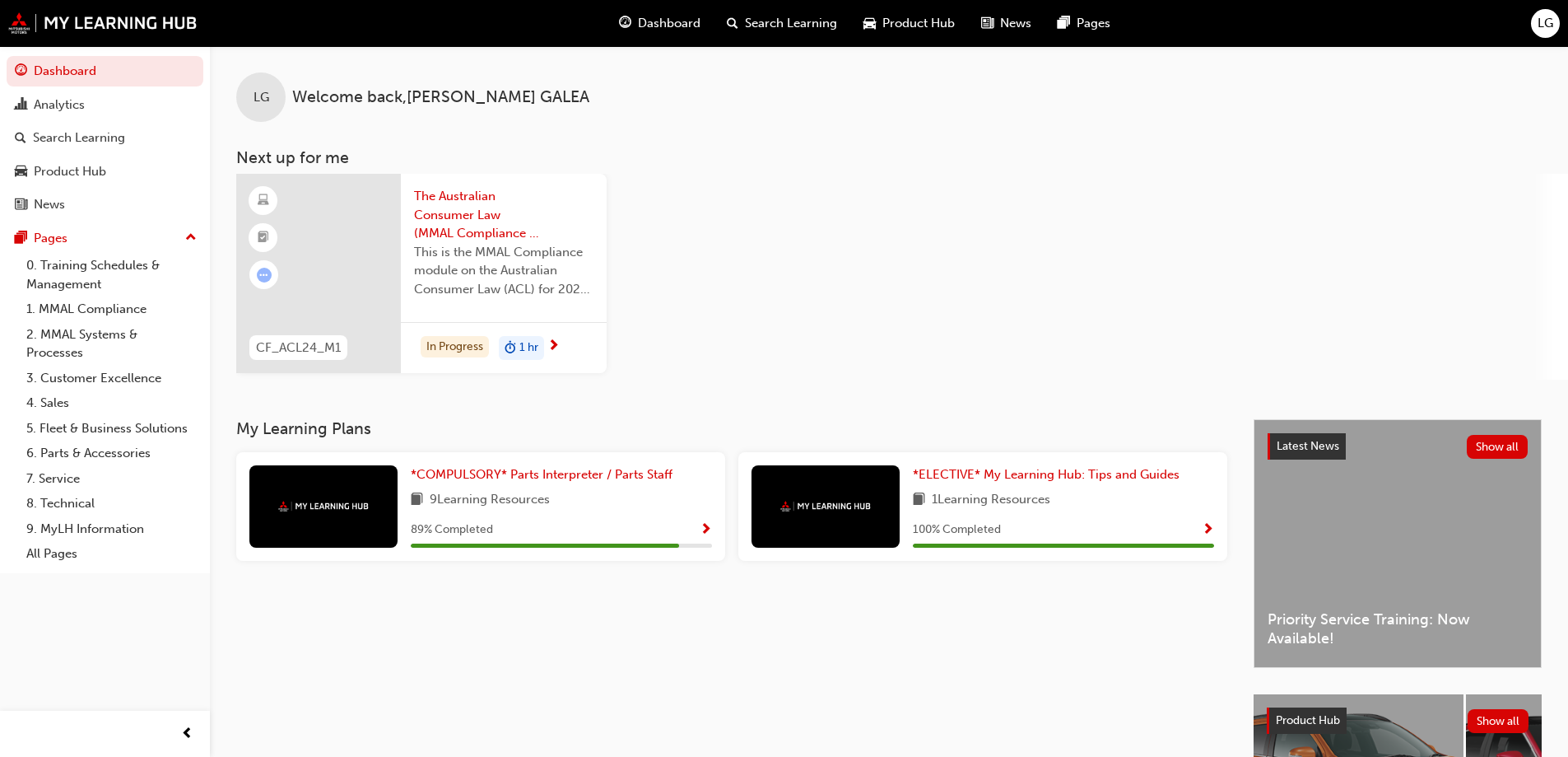
click at [459, 236] on span "The Australian Consumer Law (MMAL Compliance - 2024)" at bounding box center [503, 215] width 180 height 56
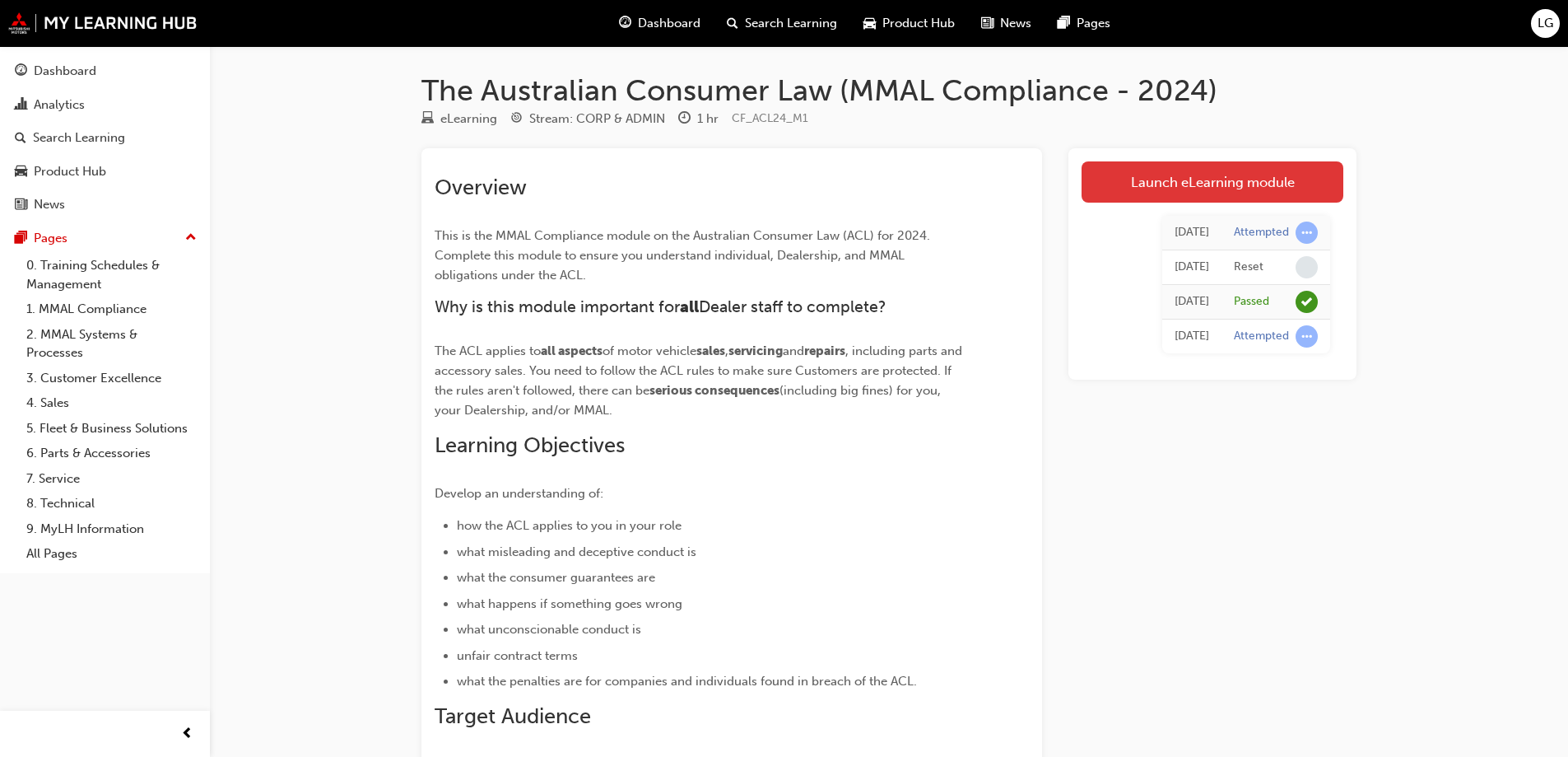
click at [1179, 176] on link "Launch eLearning module" at bounding box center [1212, 181] width 262 height 41
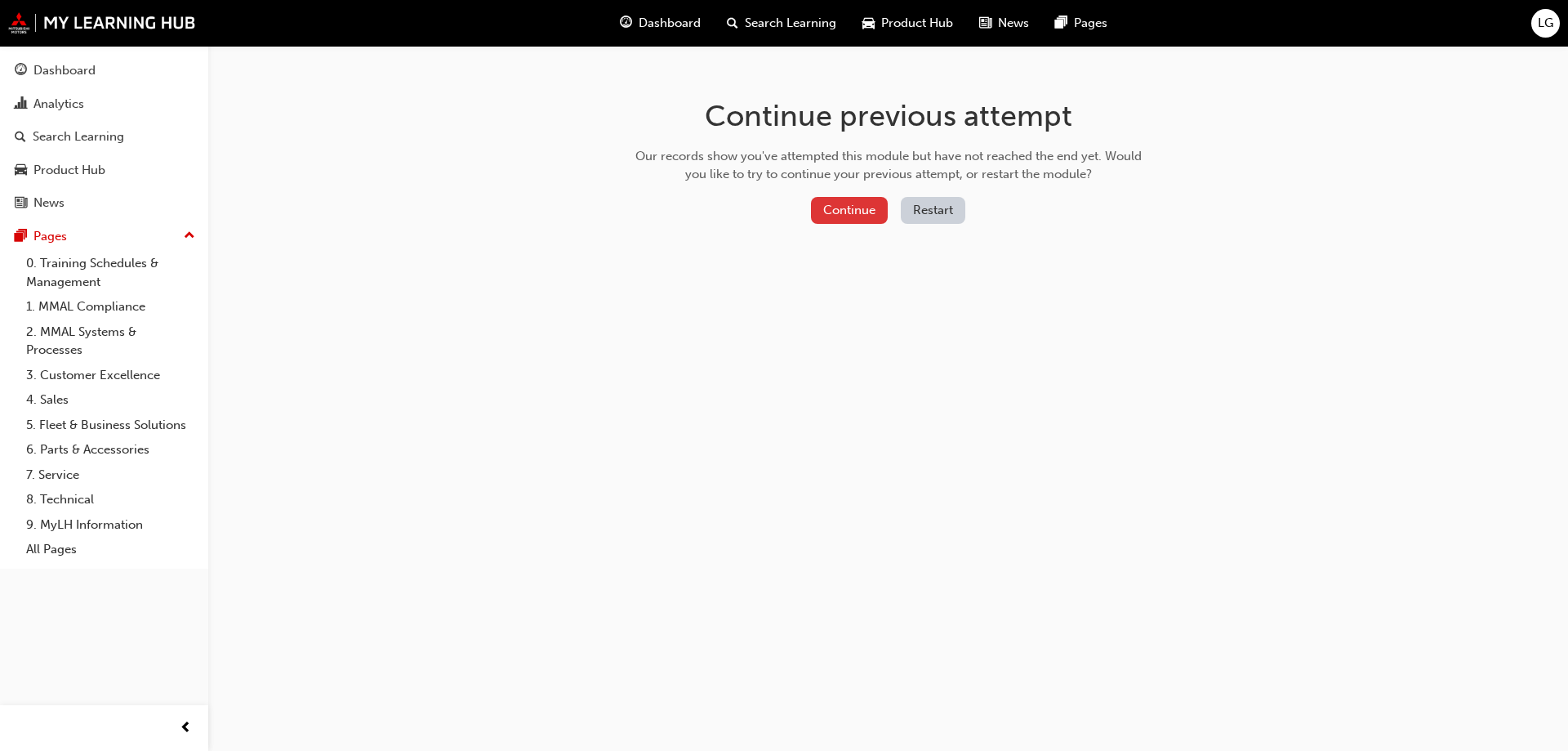
click at [842, 215] on button "Continue" at bounding box center [850, 210] width 77 height 27
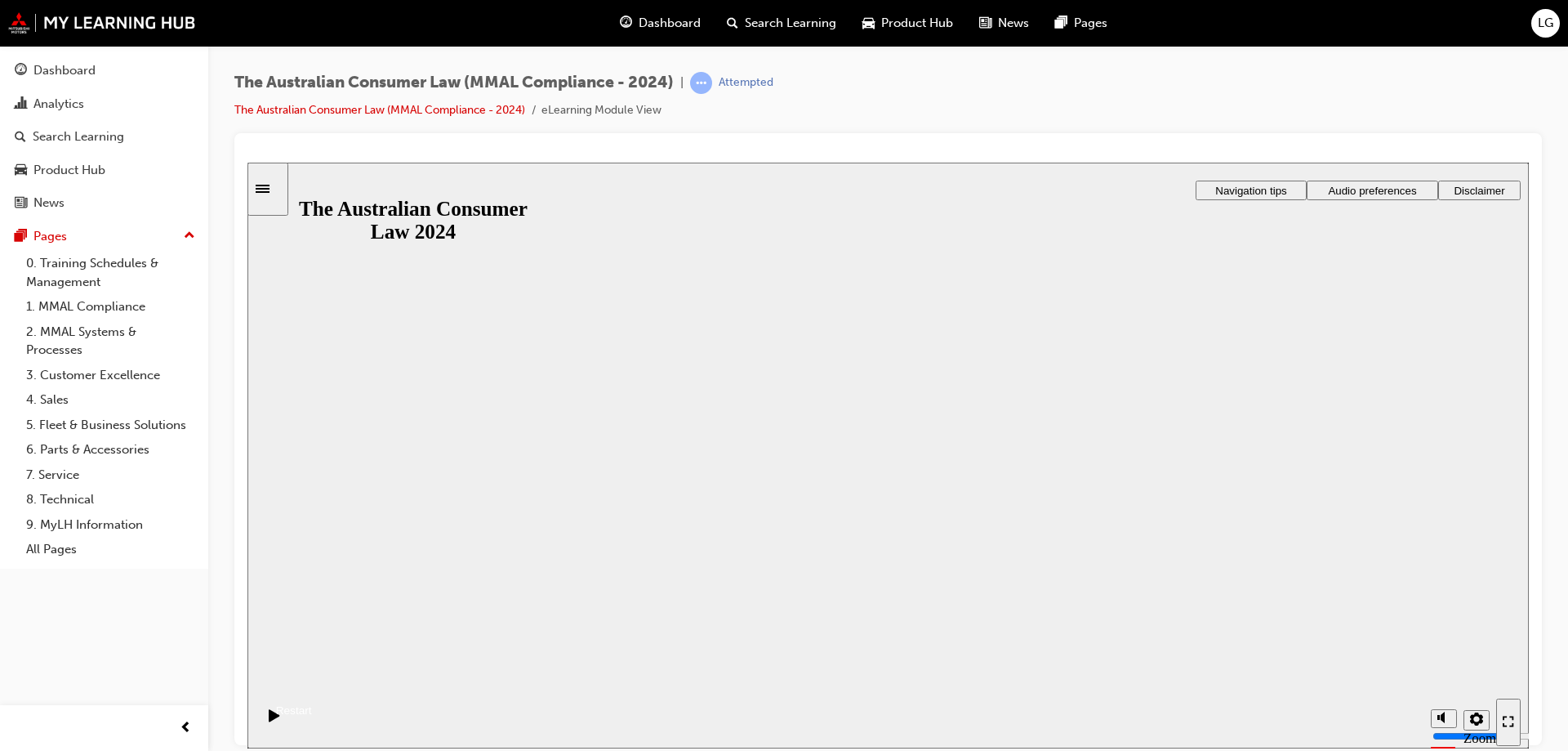
click at [312, 680] on button "Resume" at bounding box center [279, 691] width 64 height 22
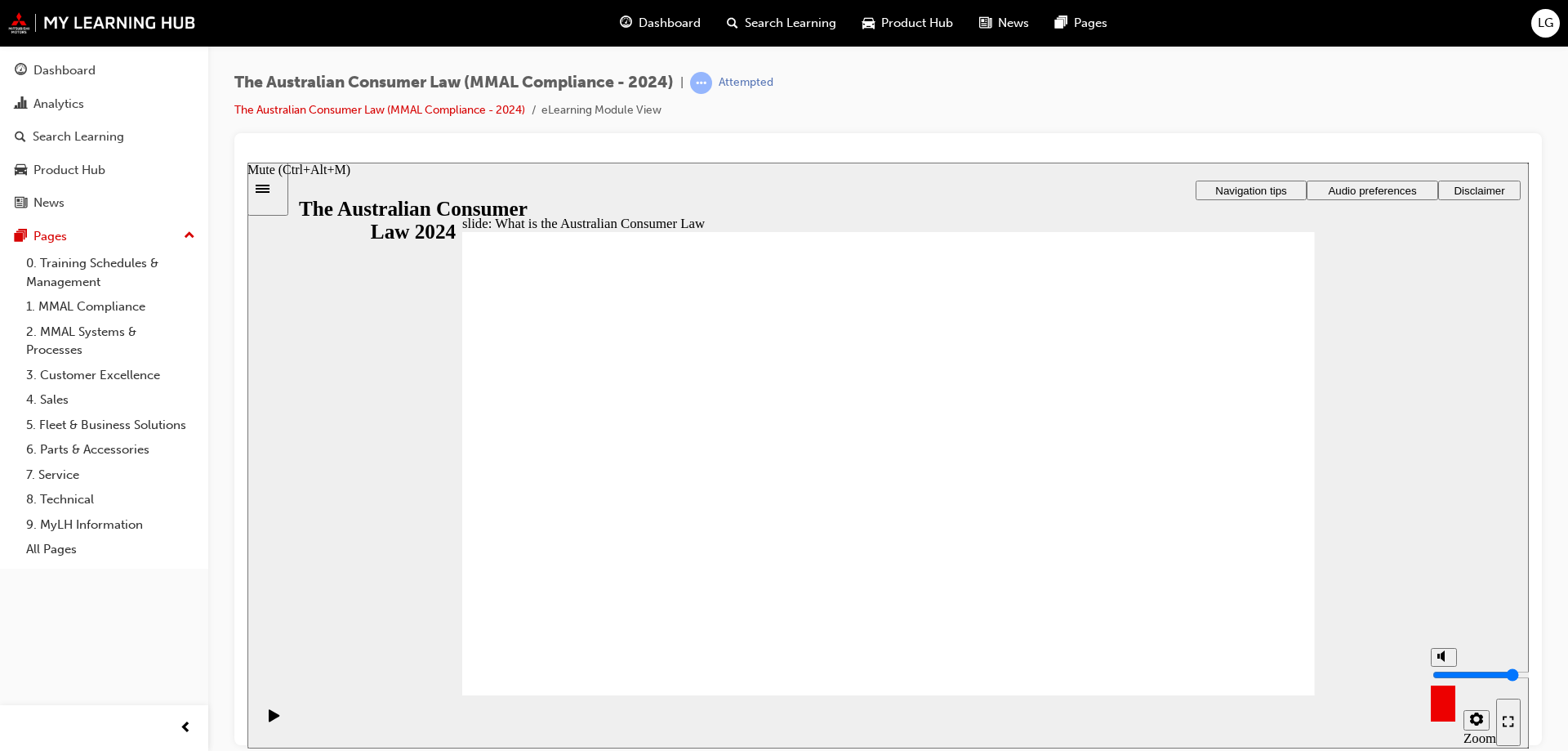
click at [1448, 660] on circle "Mute (Ctrl+Alt+M)" at bounding box center [1445, 655] width 11 height 11
drag, startPoint x: 1440, startPoint y: 693, endPoint x: 1428, endPoint y: 627, distance: 67.1
click at [1433, 667] on input "volume" at bounding box center [1485, 673] width 105 height 13
click at [1438, 657] on rect "Mute (Ctrl+Alt+M)" at bounding box center [1439, 654] width 2 height 5
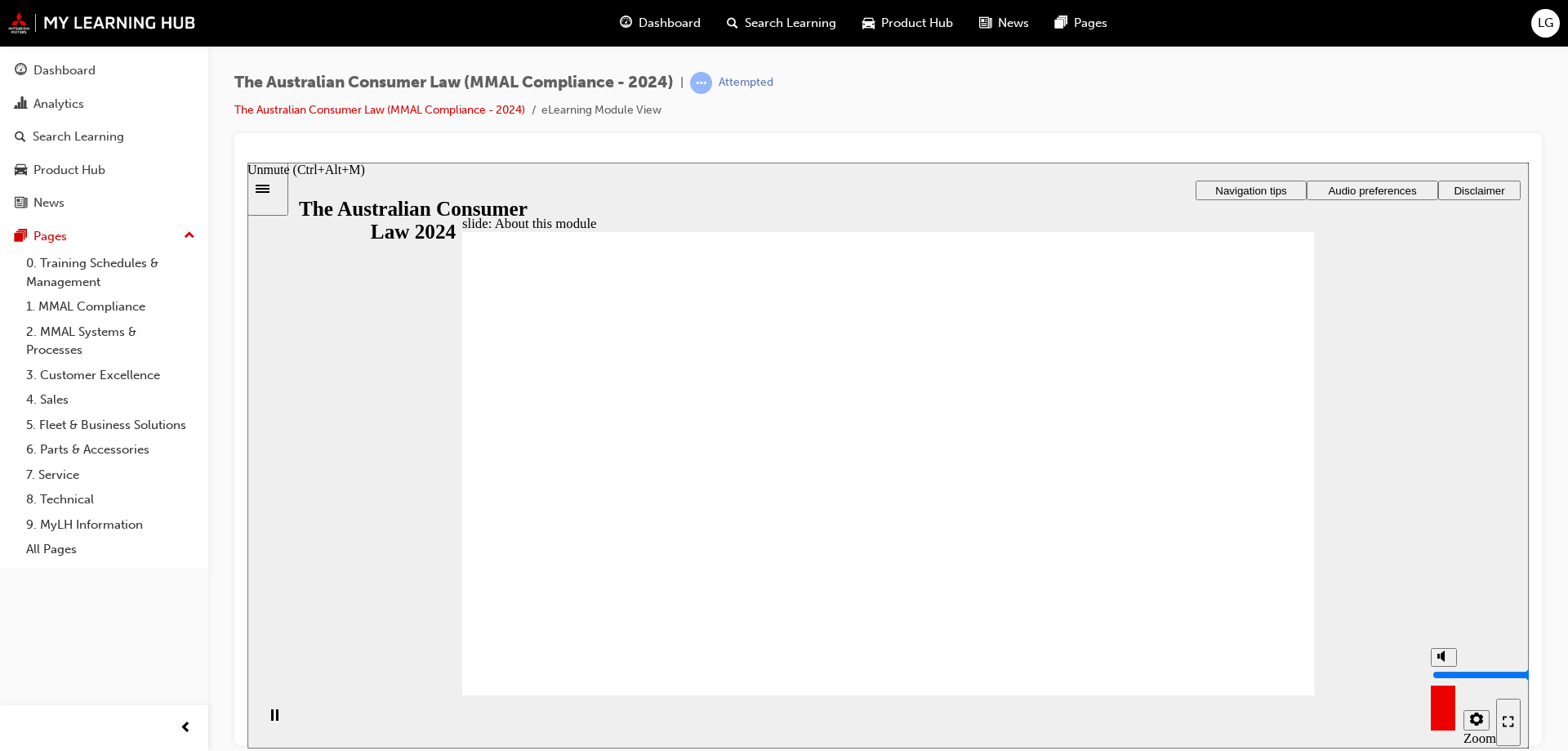
drag, startPoint x: 1443, startPoint y: 693, endPoint x: 1436, endPoint y: 633, distance: 60.4
click at [1436, 667] on input "volume" at bounding box center [1485, 673] width 105 height 13
click at [1472, 723] on icon "Settings" at bounding box center [1476, 717] width 13 height 13
click at [1505, 720] on icon "Enter full-screen (Ctrl+Alt+F)" at bounding box center [1509, 720] width 12 height 12
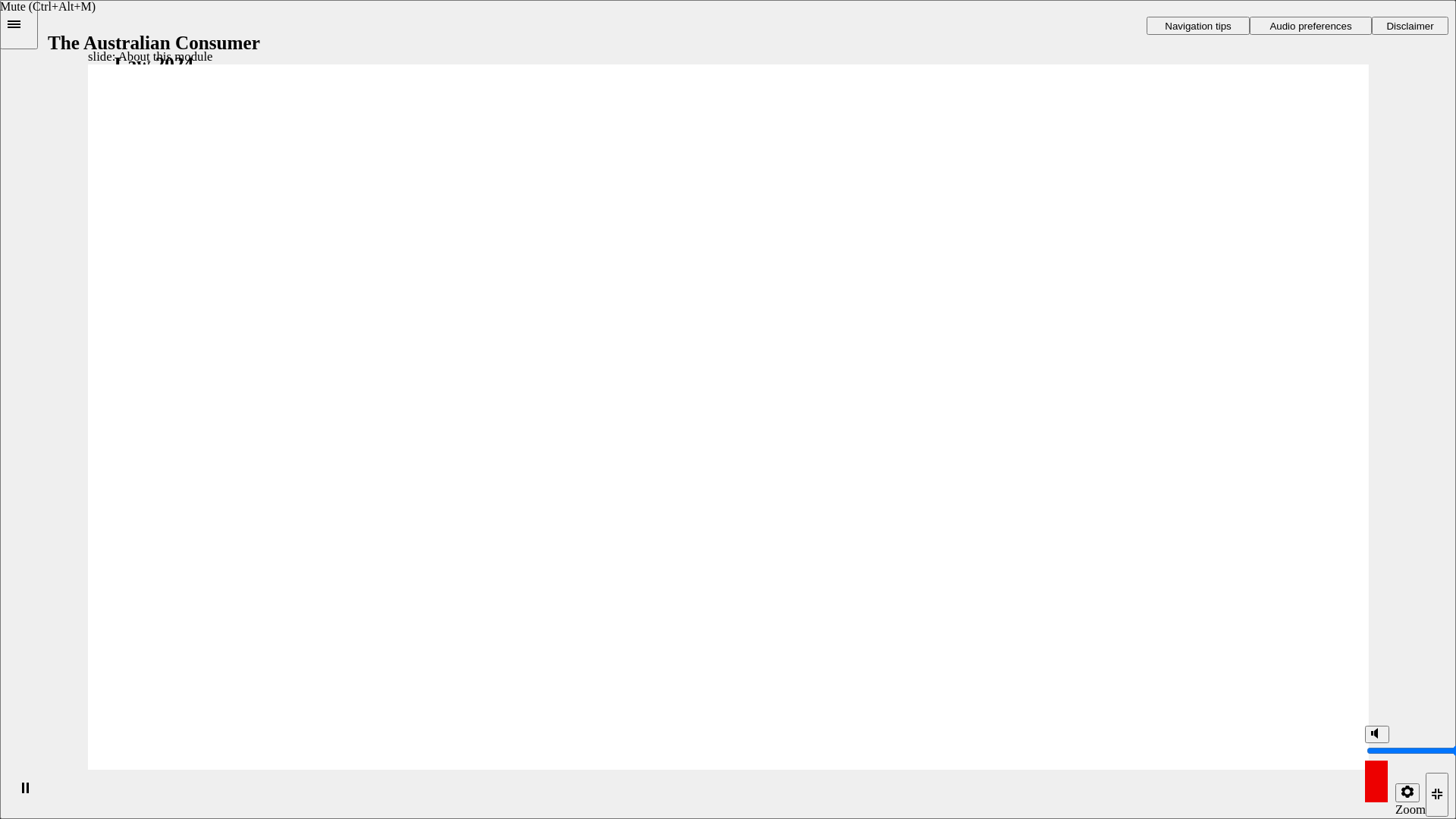
click at [1376, 696] on div "misc controls" at bounding box center [1376, 771] width 23 height 57
click at [1378, 696] on icon "Mute (Ctrl+Alt+M)" at bounding box center [1376, 734] width 12 height 11
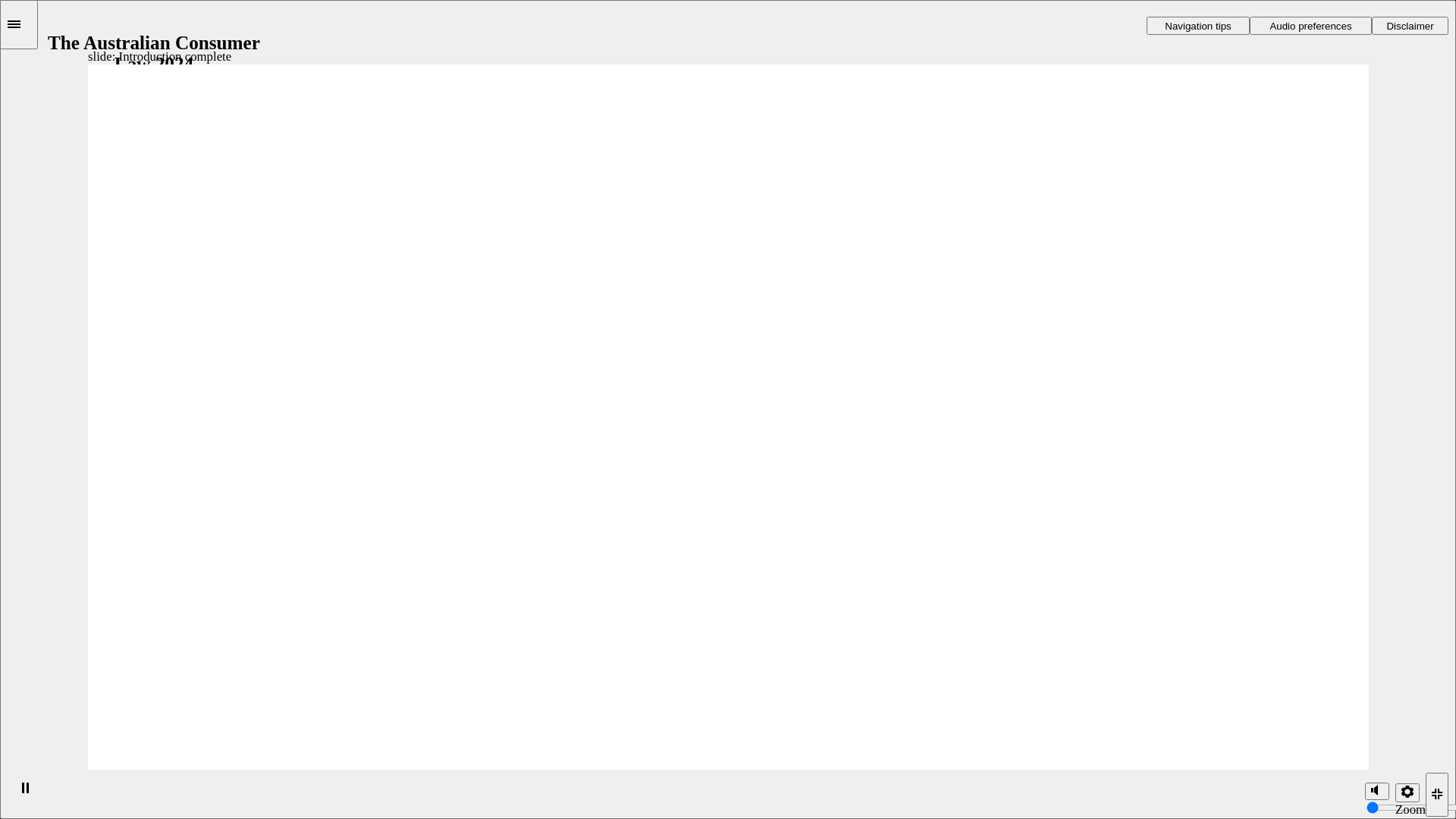
drag, startPoint x: 1379, startPoint y: 764, endPoint x: 1374, endPoint y: 719, distance: 45.3
click at [1374, 696] on input "volume" at bounding box center [1415, 750] width 98 height 12
click at [1379, 696] on icon "Mute (Ctrl+Alt+M)" at bounding box center [1376, 734] width 12 height 11
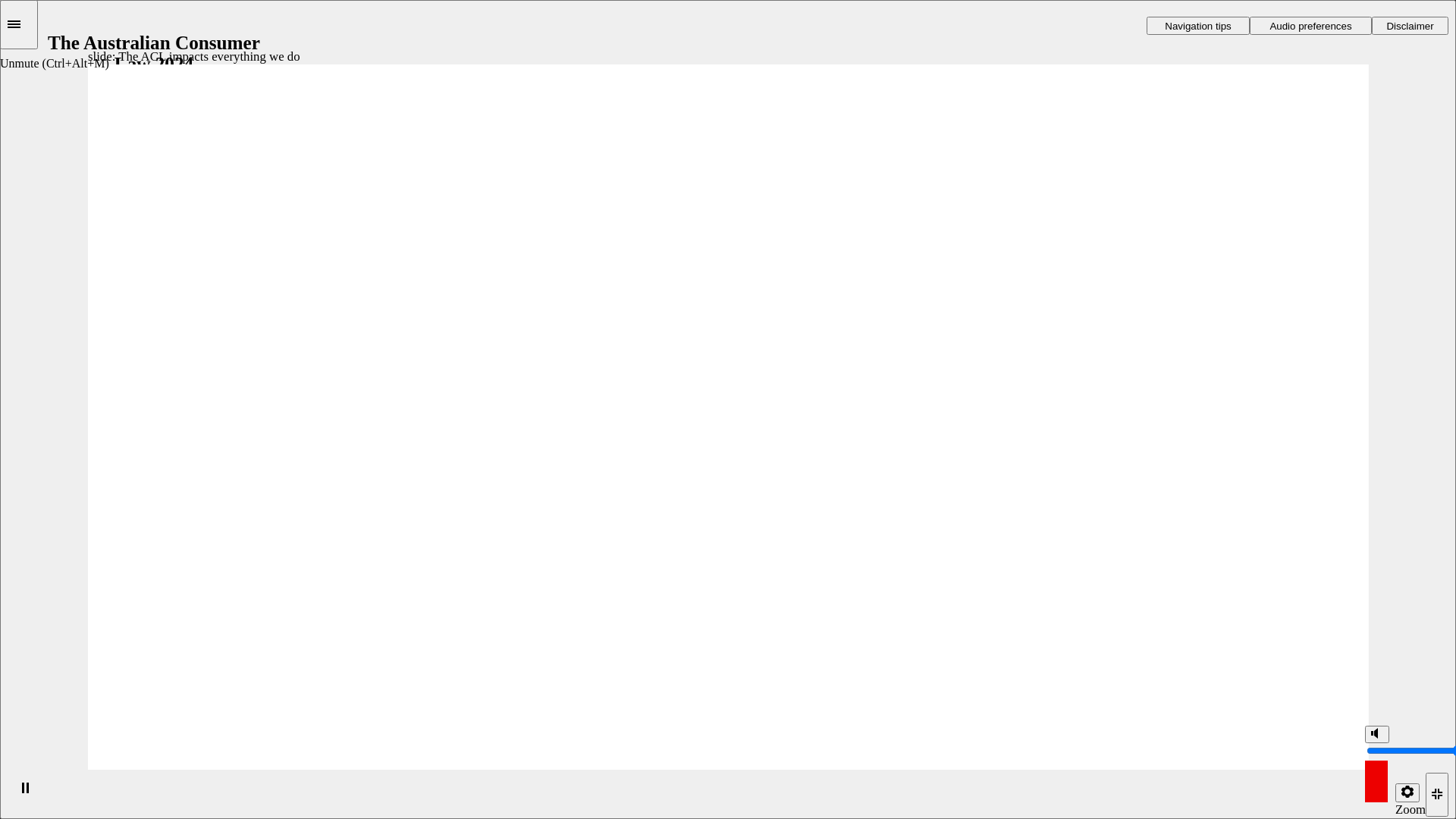
drag, startPoint x: 1375, startPoint y: 771, endPoint x: 1375, endPoint y: 713, distance: 58.0
click at [1375, 696] on input "volume" at bounding box center [1415, 750] width 98 height 12
type input "10"
drag, startPoint x: 1379, startPoint y: 726, endPoint x: 1379, endPoint y: 714, distance: 12.0
click at [1379, 696] on input "volume" at bounding box center [1415, 750] width 98 height 12
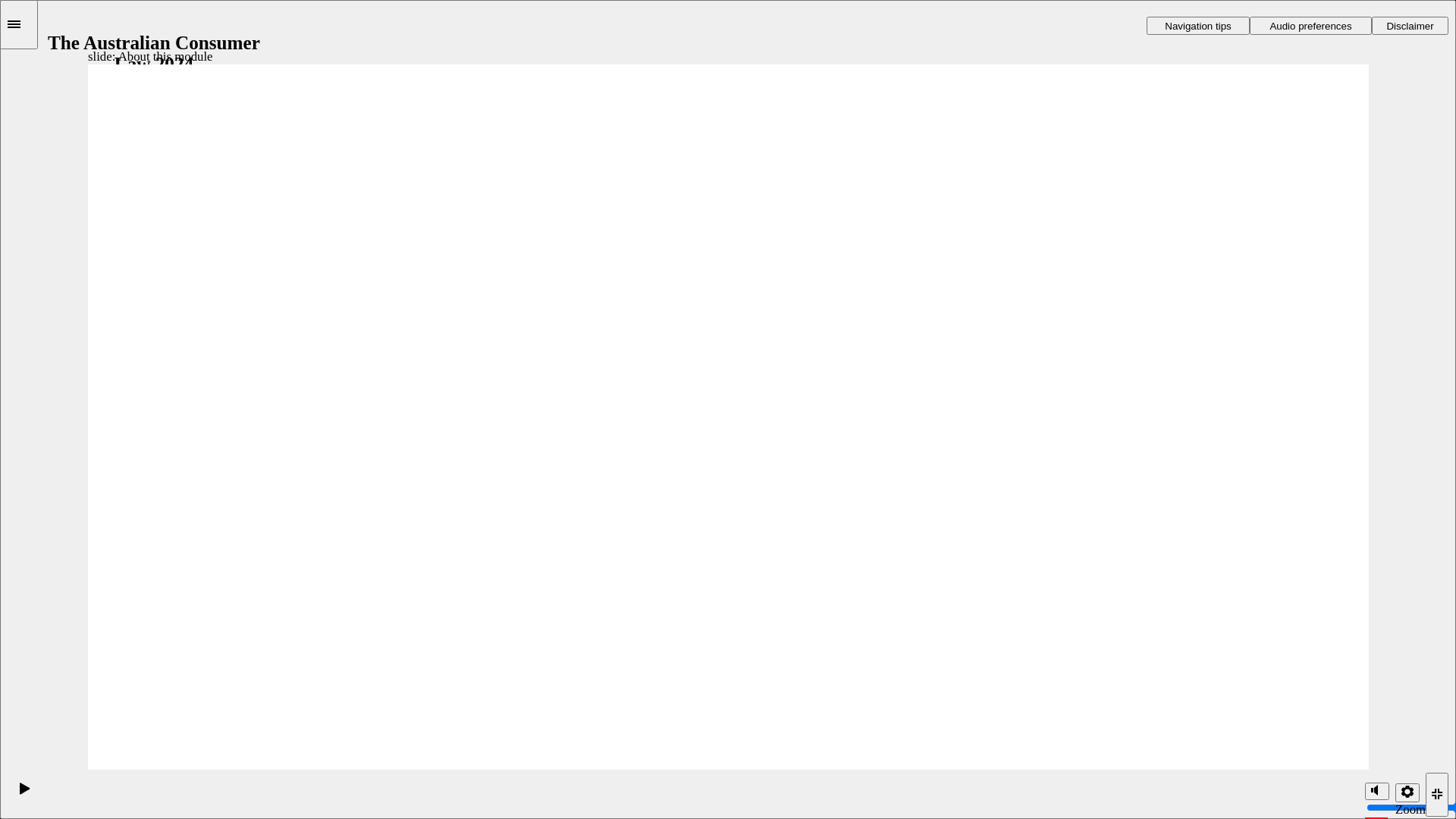
radio input "true"
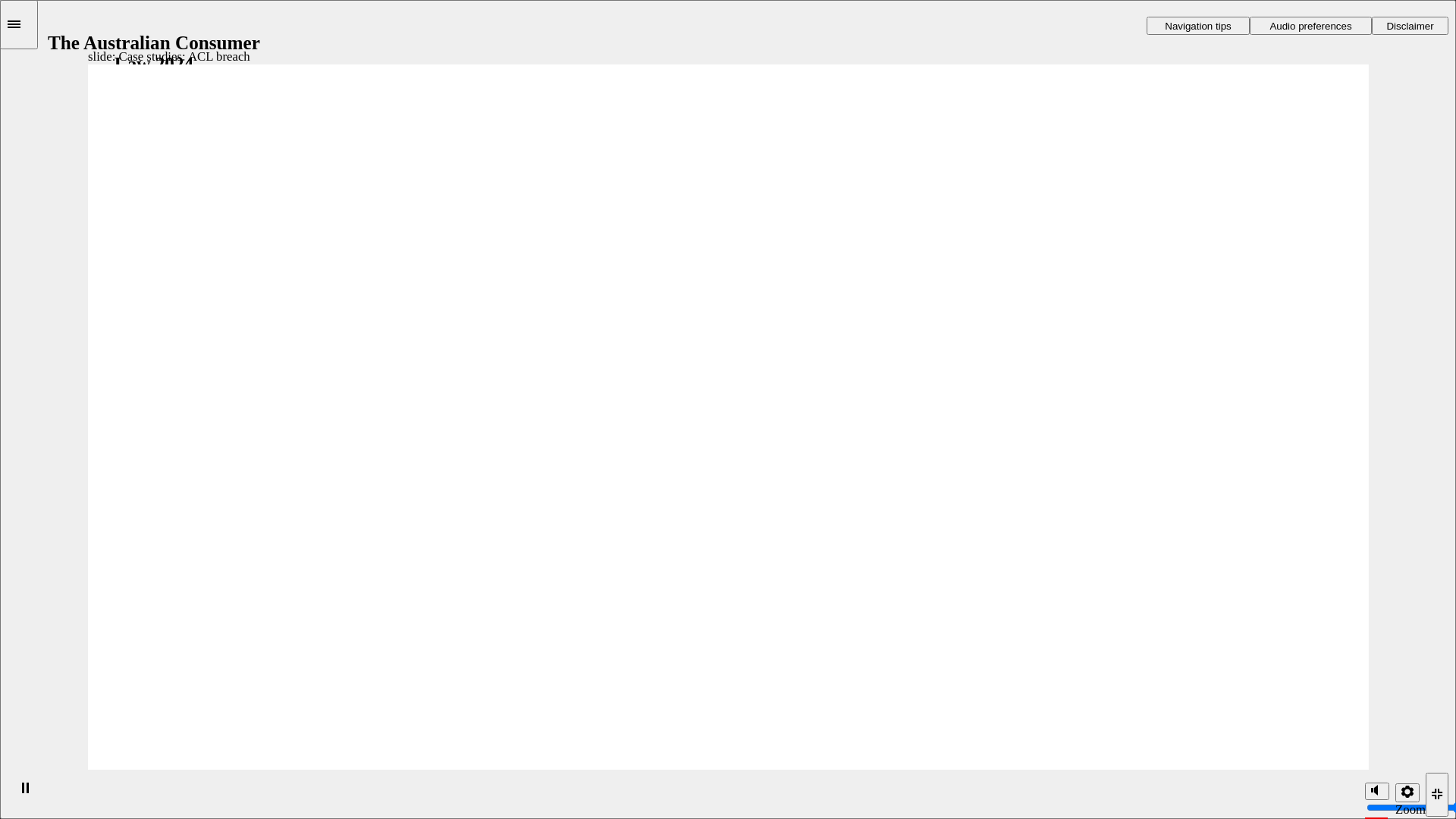
drag, startPoint x: 1379, startPoint y: 727, endPoint x: 1379, endPoint y: 717, distance: 10.0
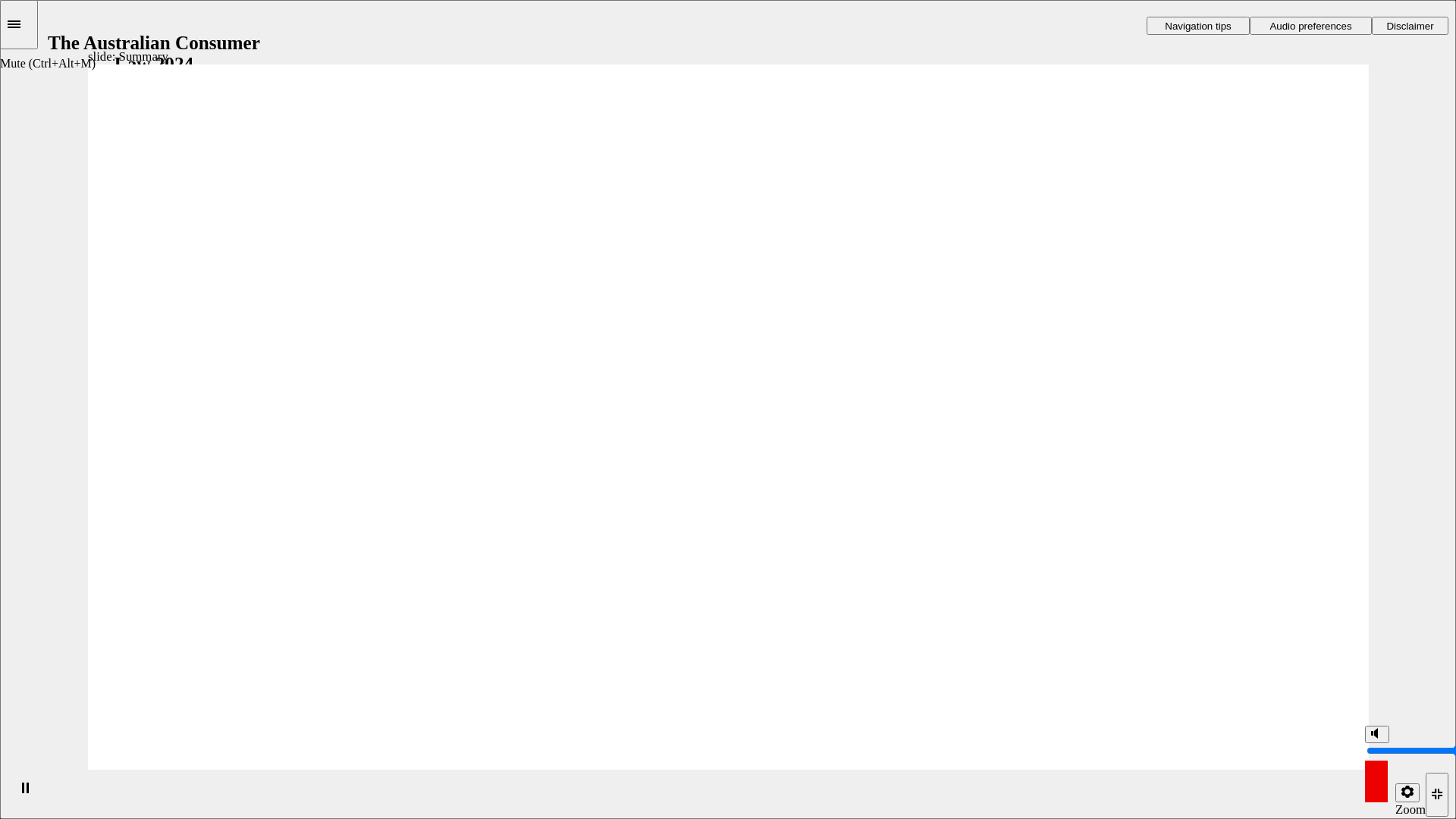
click at [1379, 696] on input "volume" at bounding box center [1415, 750] width 98 height 12
click at [1437, 696] on icon "Exit full-screen (Ctrl+Alt+F)" at bounding box center [1438, 794] width 11 height 11
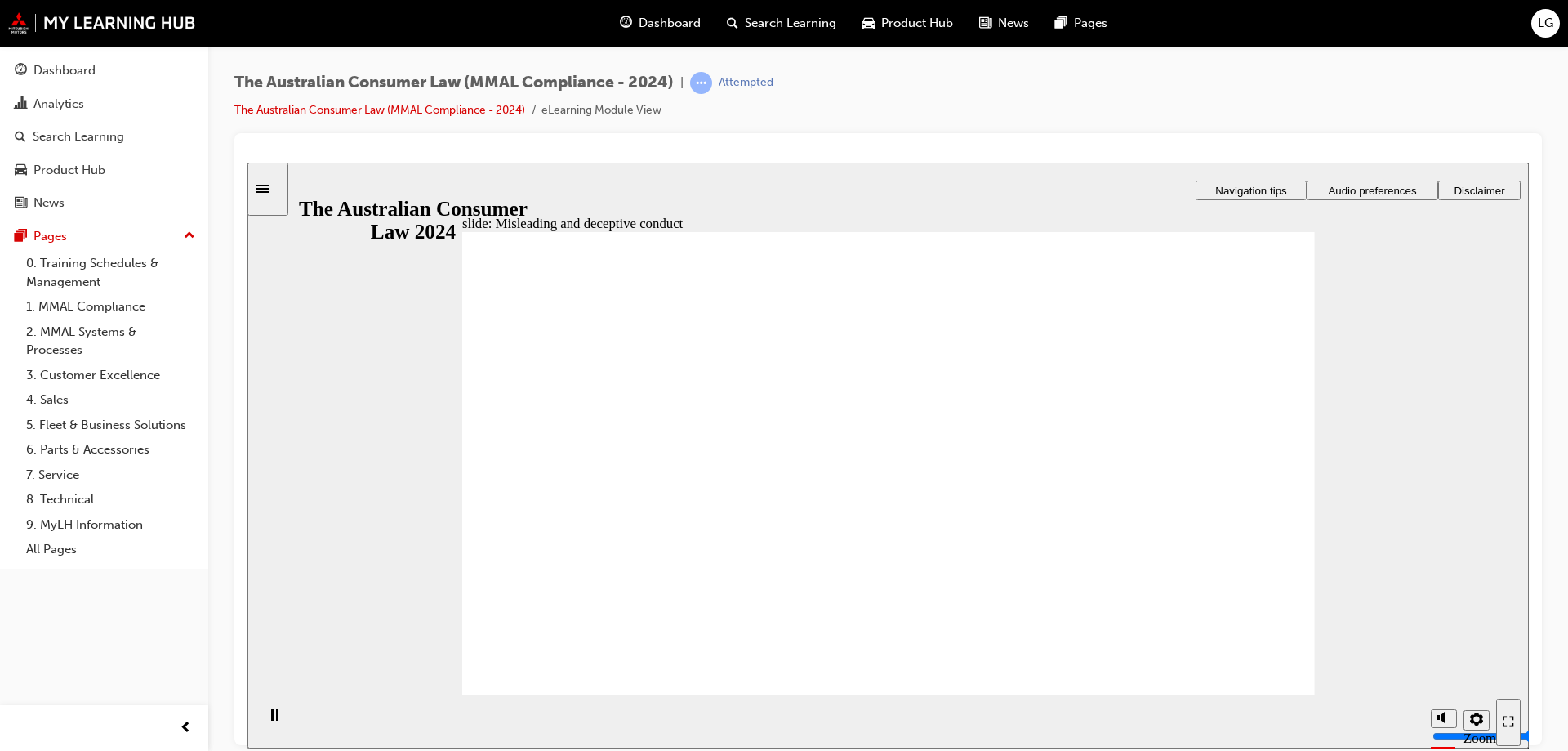
drag, startPoint x: 914, startPoint y: 360, endPoint x: 746, endPoint y: 512, distance: 226.6
drag, startPoint x: 932, startPoint y: 413, endPoint x: 761, endPoint y: 563, distance: 227.5
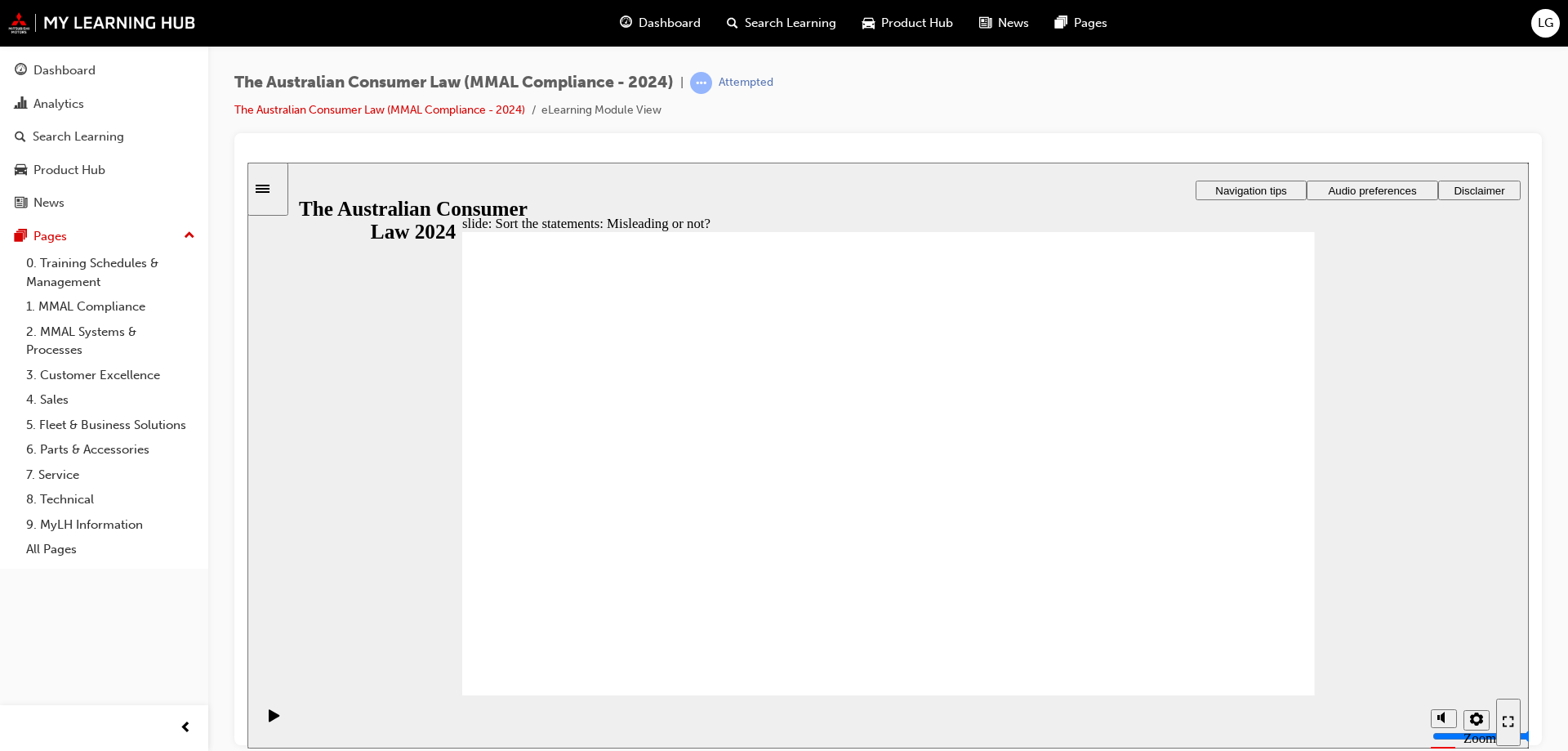
drag, startPoint x: 761, startPoint y: 563, endPoint x: 1101, endPoint y: 560, distance: 340.0
drag, startPoint x: 883, startPoint y: 374, endPoint x: 713, endPoint y: 526, distance: 228.0
drag, startPoint x: 874, startPoint y: 410, endPoint x: 704, endPoint y: 554, distance: 222.8
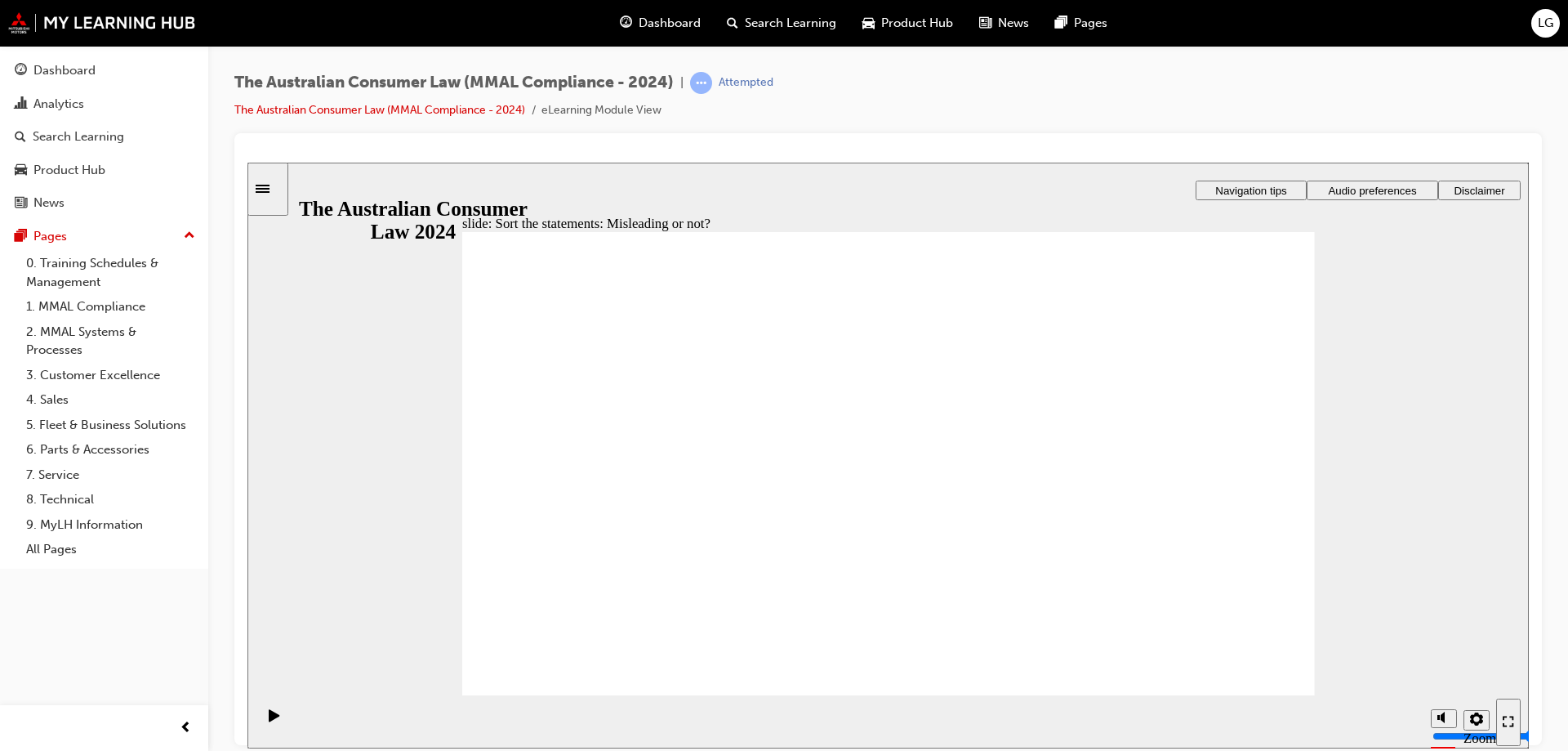
drag, startPoint x: 704, startPoint y: 554, endPoint x: 1036, endPoint y: 562, distance: 332.1
drag, startPoint x: 898, startPoint y: 393, endPoint x: 710, endPoint y: 541, distance: 239.3
drag, startPoint x: 870, startPoint y: 413, endPoint x: 1016, endPoint y: 571, distance: 215.1
drag, startPoint x: 1016, startPoint y: 571, endPoint x: 900, endPoint y: 572, distance: 116.0
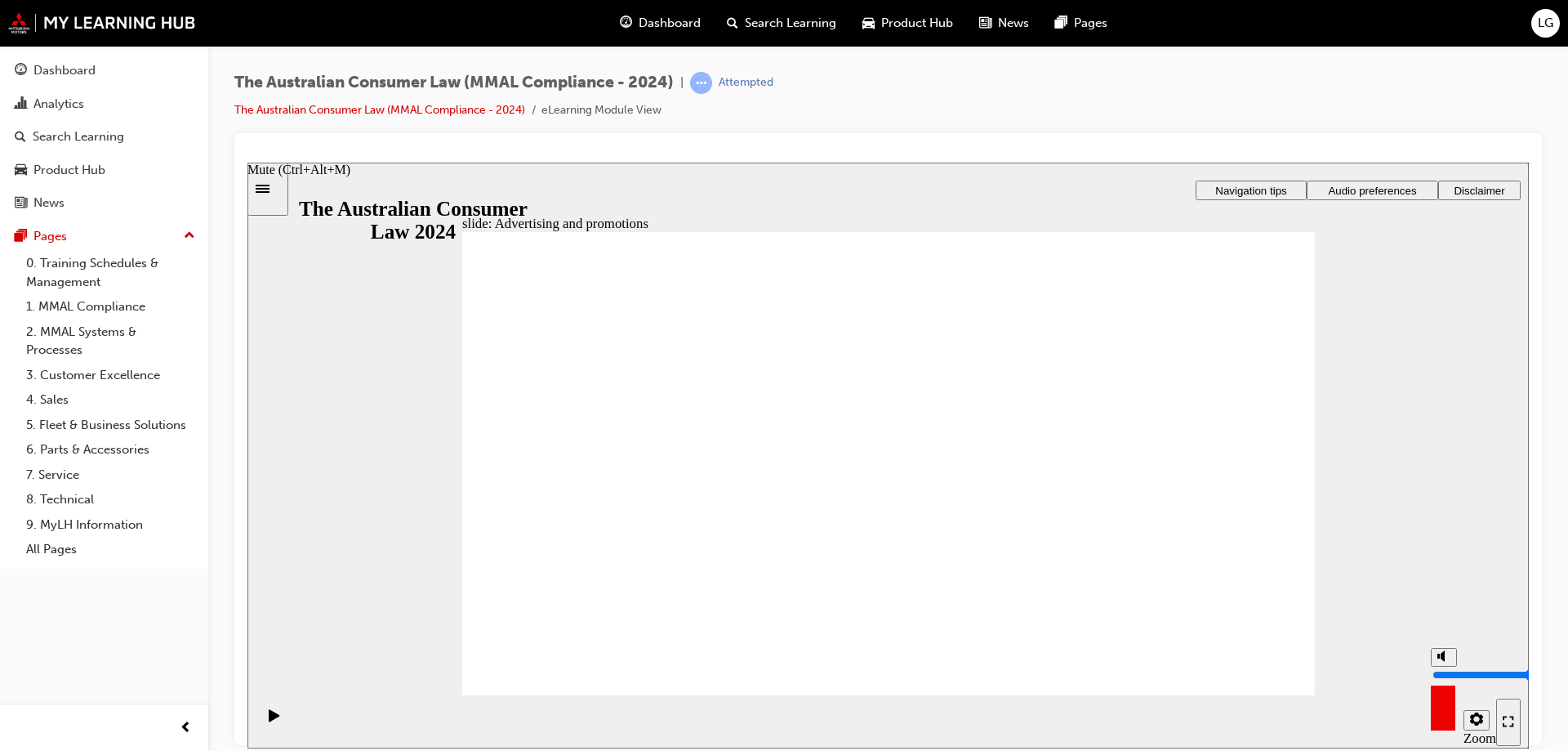
click at [1440, 660] on circle "Mute (Ctrl+Alt+M)" at bounding box center [1445, 655] width 11 height 11
drag, startPoint x: 1443, startPoint y: 691, endPoint x: 1443, endPoint y: 626, distance: 65.0
click at [1443, 667] on input "volume" at bounding box center [1485, 673] width 105 height 13
click at [1439, 712] on div "misc controls" at bounding box center [1443, 696] width 25 height 61
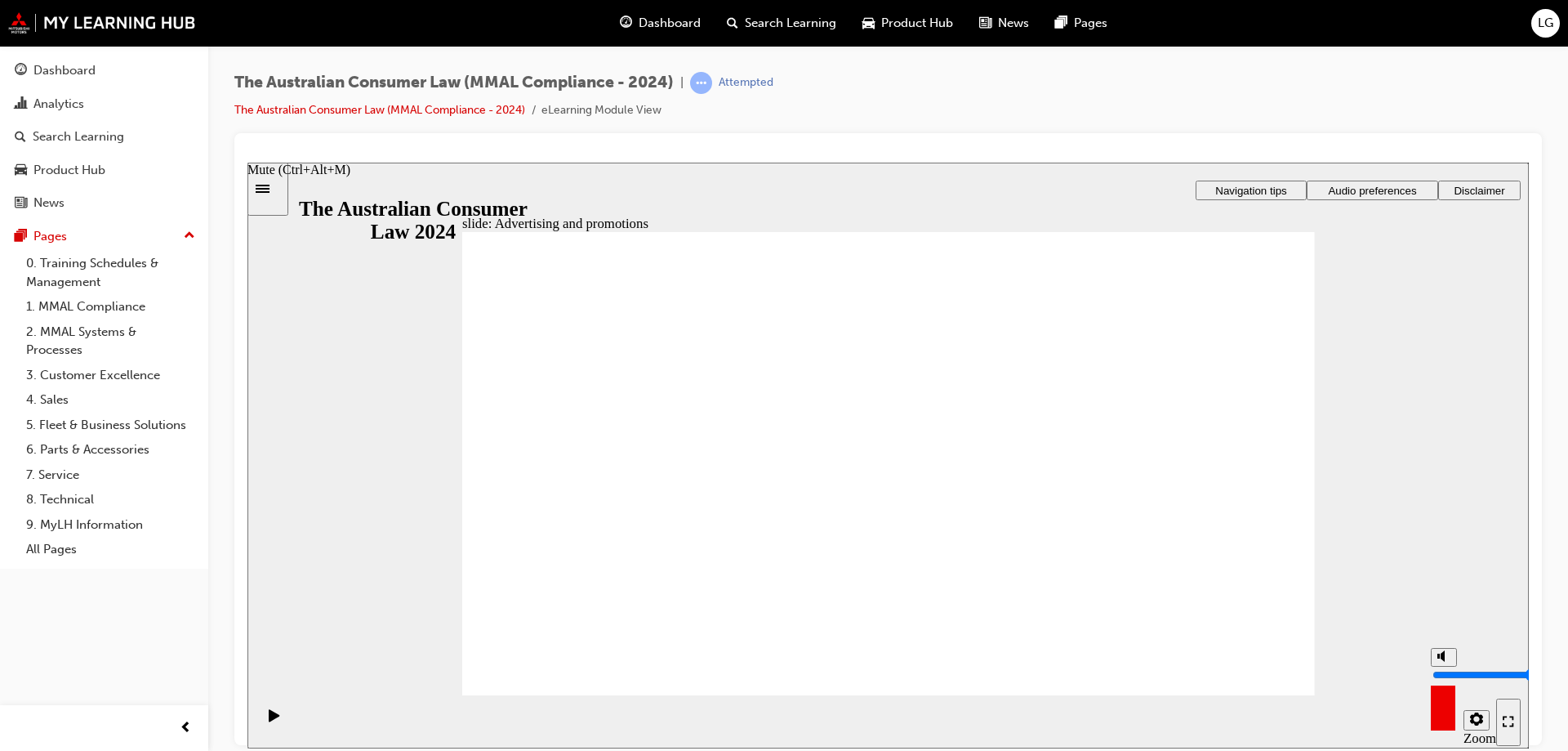
click at [1443, 658] on circle "Mute (Ctrl+Alt+M)" at bounding box center [1446, 655] width 6 height 6
drag, startPoint x: 1448, startPoint y: 694, endPoint x: 1438, endPoint y: 622, distance: 72.7
click at [1438, 667] on input "volume" at bounding box center [1485, 673] width 105 height 13
click at [1445, 655] on div "slide: Advertising and promotions Rectangle 1 Disclaimers In most cases, busine…" at bounding box center [888, 454] width 1281 height 585
click at [1445, 713] on div "misc controls" at bounding box center [1443, 696] width 25 height 61
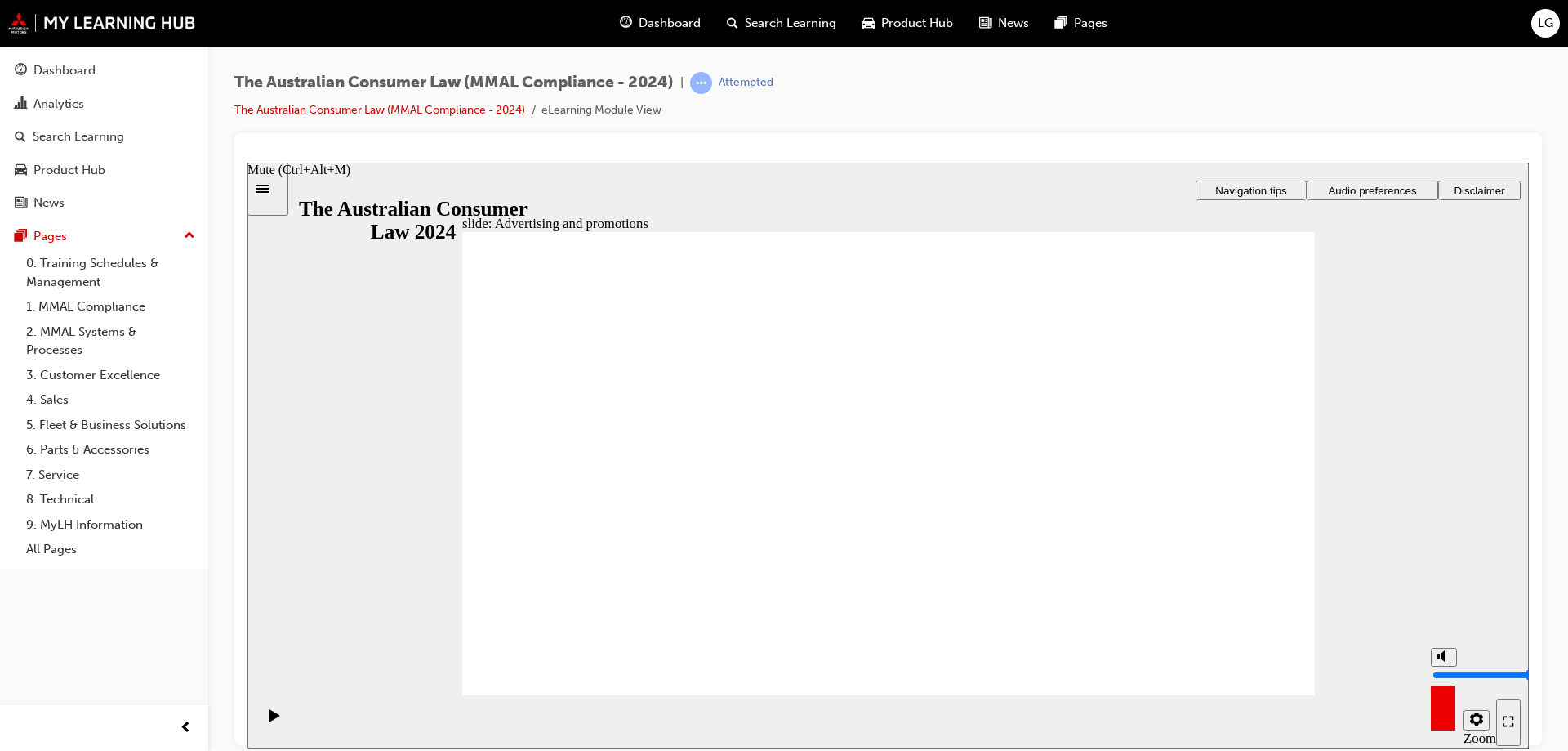
click at [1445, 713] on div "misc controls" at bounding box center [1443, 696] width 25 height 61
click at [1470, 717] on icon "Settings" at bounding box center [1476, 717] width 13 height 13
click at [1357, 710] on section "Playback Speed 2 1.75 1.5 1.25" at bounding box center [888, 720] width 1281 height 53
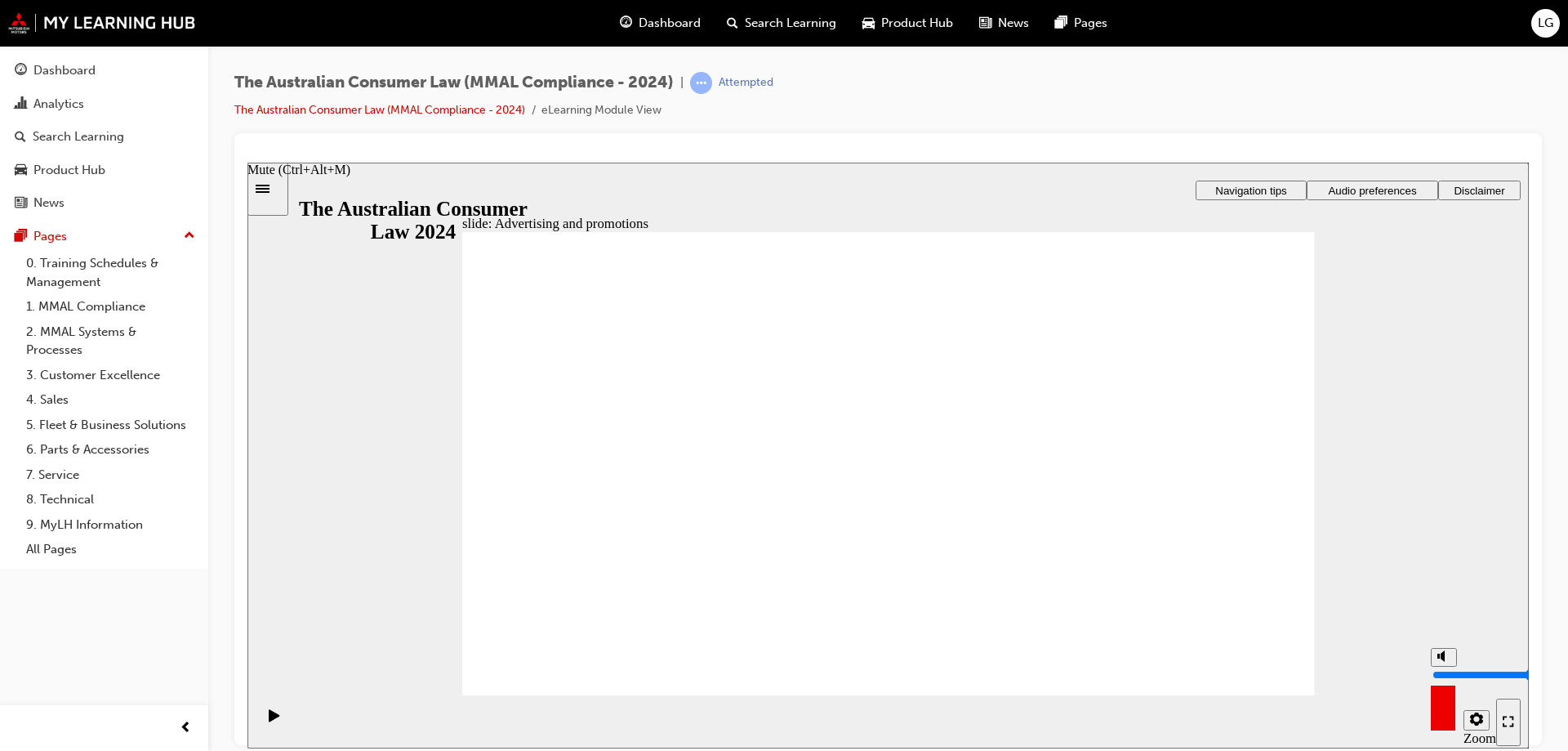
click at [1435, 714] on div "misc controls" at bounding box center [1443, 696] width 25 height 61
click at [1439, 712] on div "misc controls" at bounding box center [1443, 696] width 25 height 61
click at [1443, 667] on input "volume" at bounding box center [1485, 673] width 105 height 13
type input "10"
drag, startPoint x: 1443, startPoint y: 649, endPoint x: 1445, endPoint y: 629, distance: 20.1
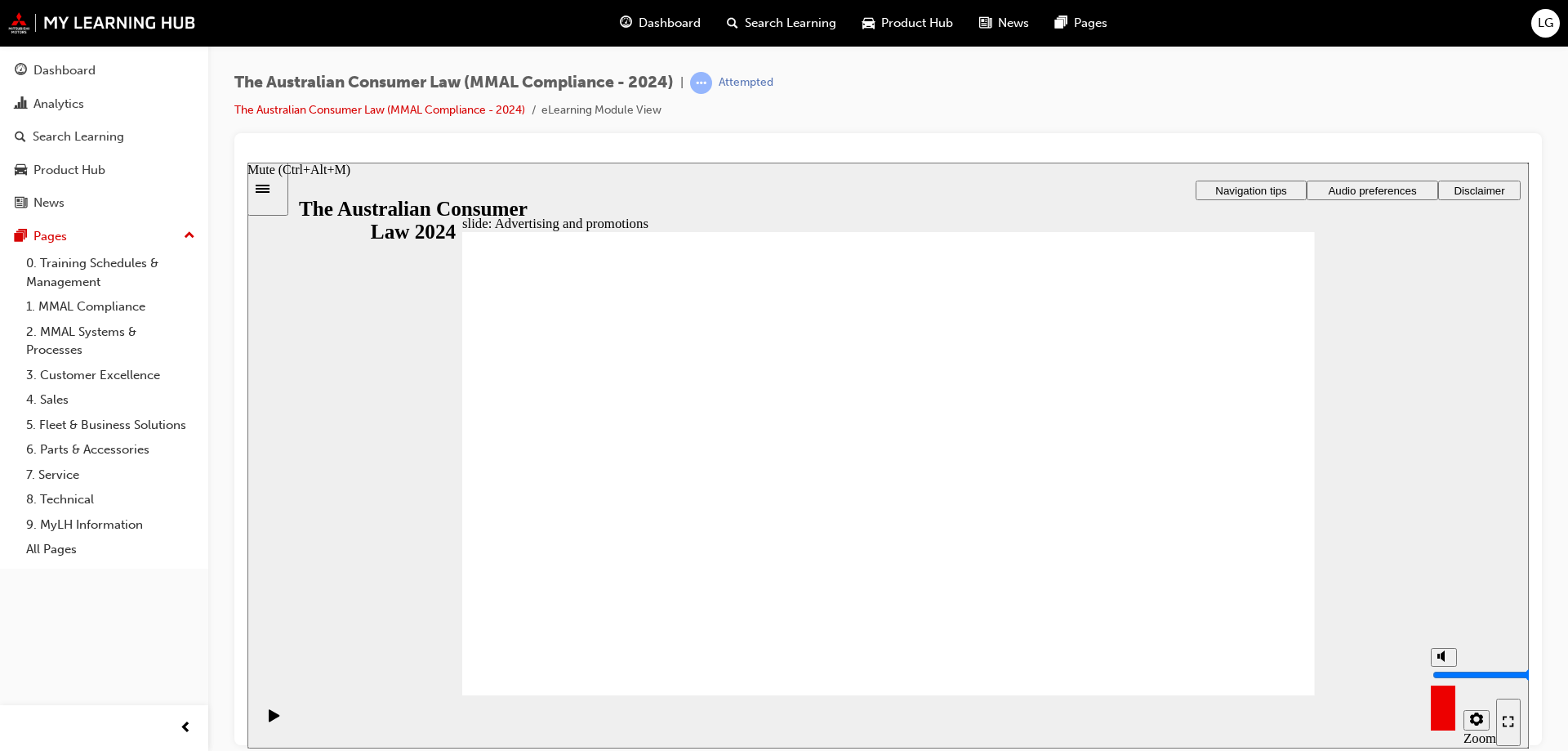
click at [1445, 667] on input "volume" at bounding box center [1485, 673] width 105 height 13
